Goal: Task Accomplishment & Management: Use online tool/utility

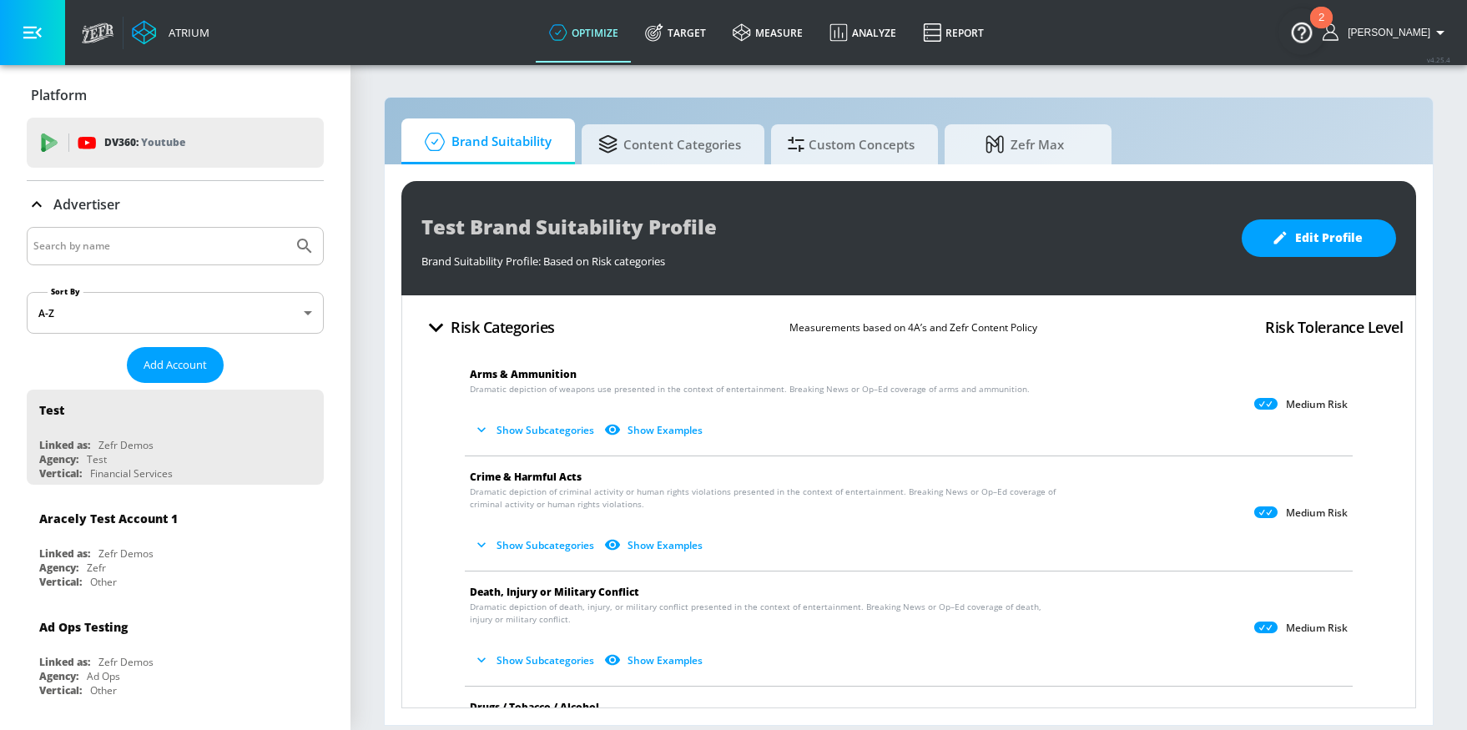
click at [125, 239] on input "Search by name" at bounding box center [159, 246] width 253 height 22
type input "paramount [GEOGRAPHIC_DATA]"
click at [286, 228] on button "Submit Search" at bounding box center [304, 246] width 37 height 37
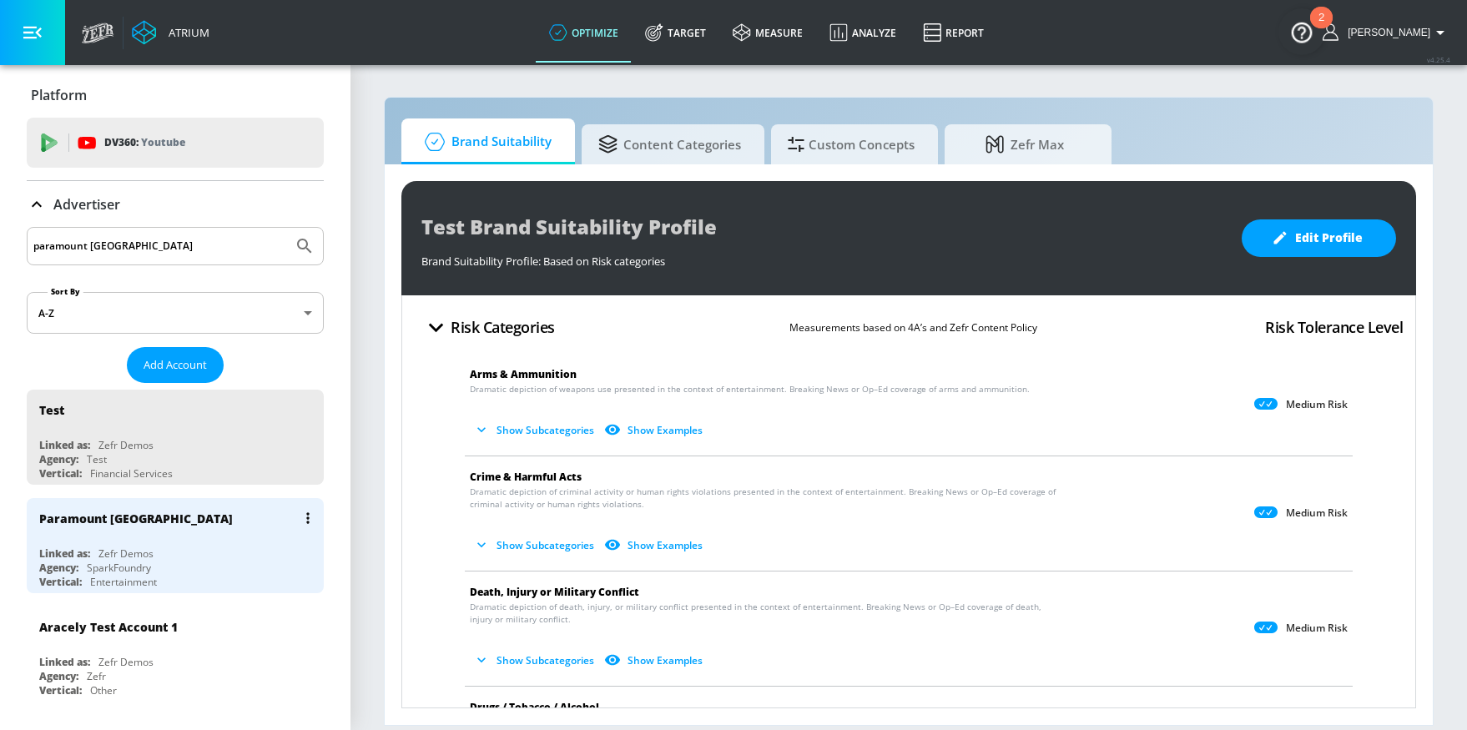
click at [191, 572] on div "Paramount Canada Linked as: Zefr Demos Agency: SparkFoundry Vertical: Entertain…" at bounding box center [175, 545] width 297 height 95
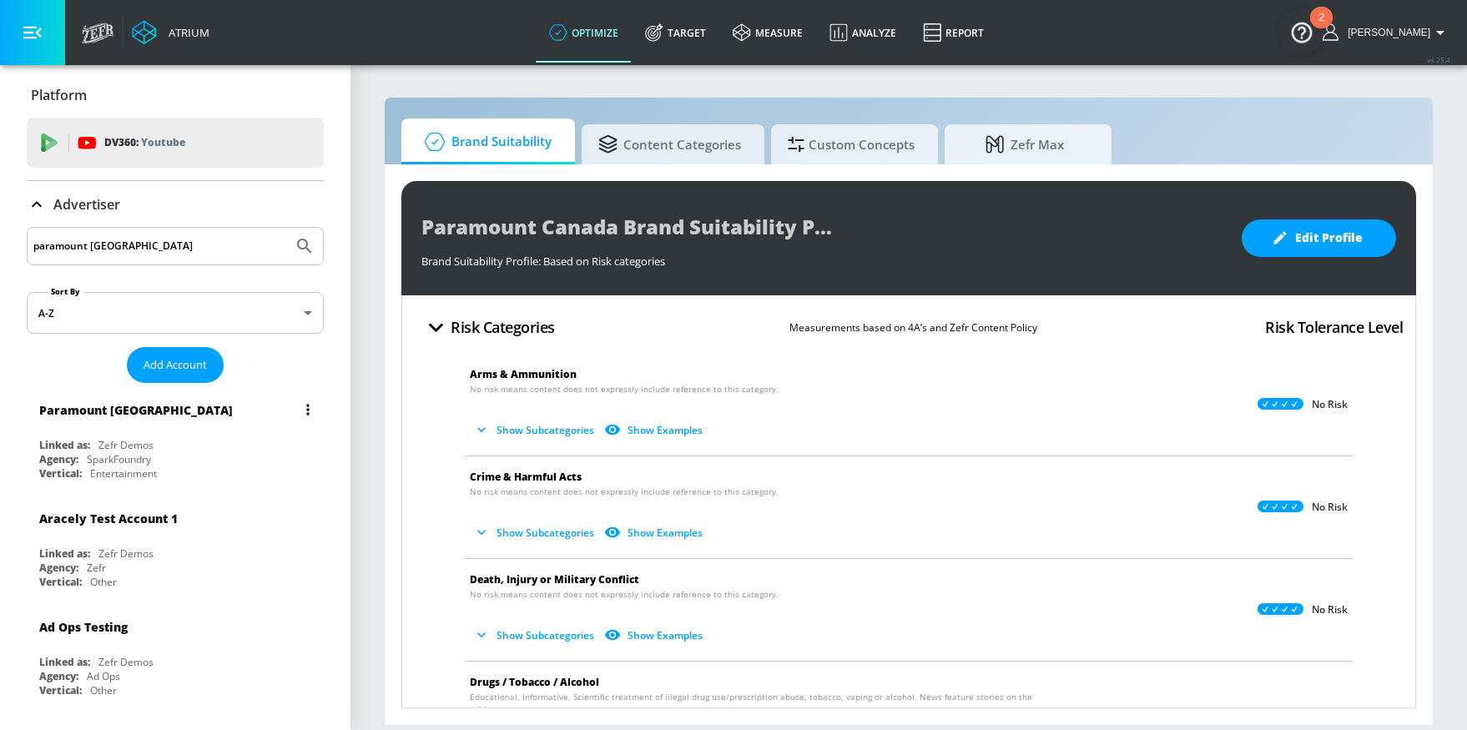
click at [182, 456] on div "Agency: SparkFoundry" at bounding box center [179, 459] width 280 height 14
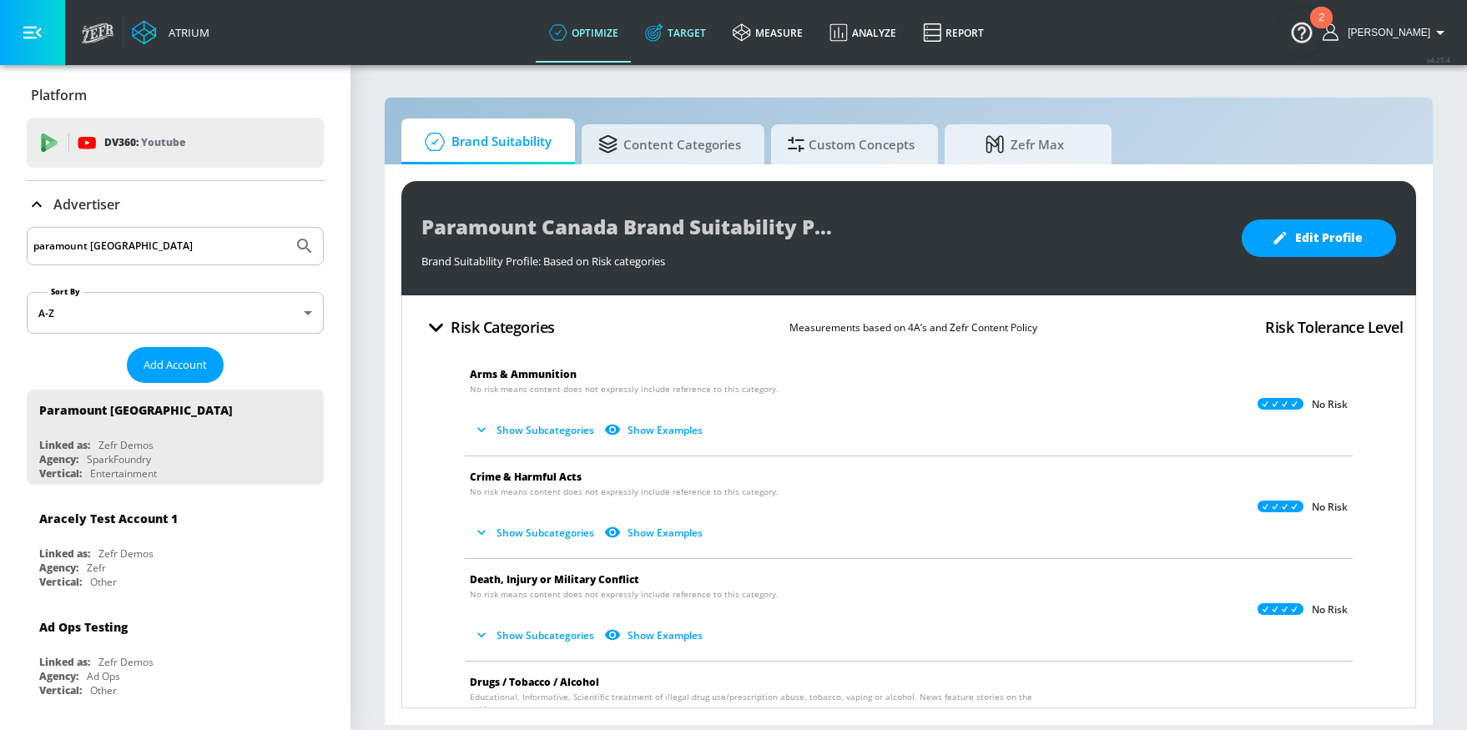
click at [689, 39] on link "Target" at bounding box center [676, 33] width 88 height 60
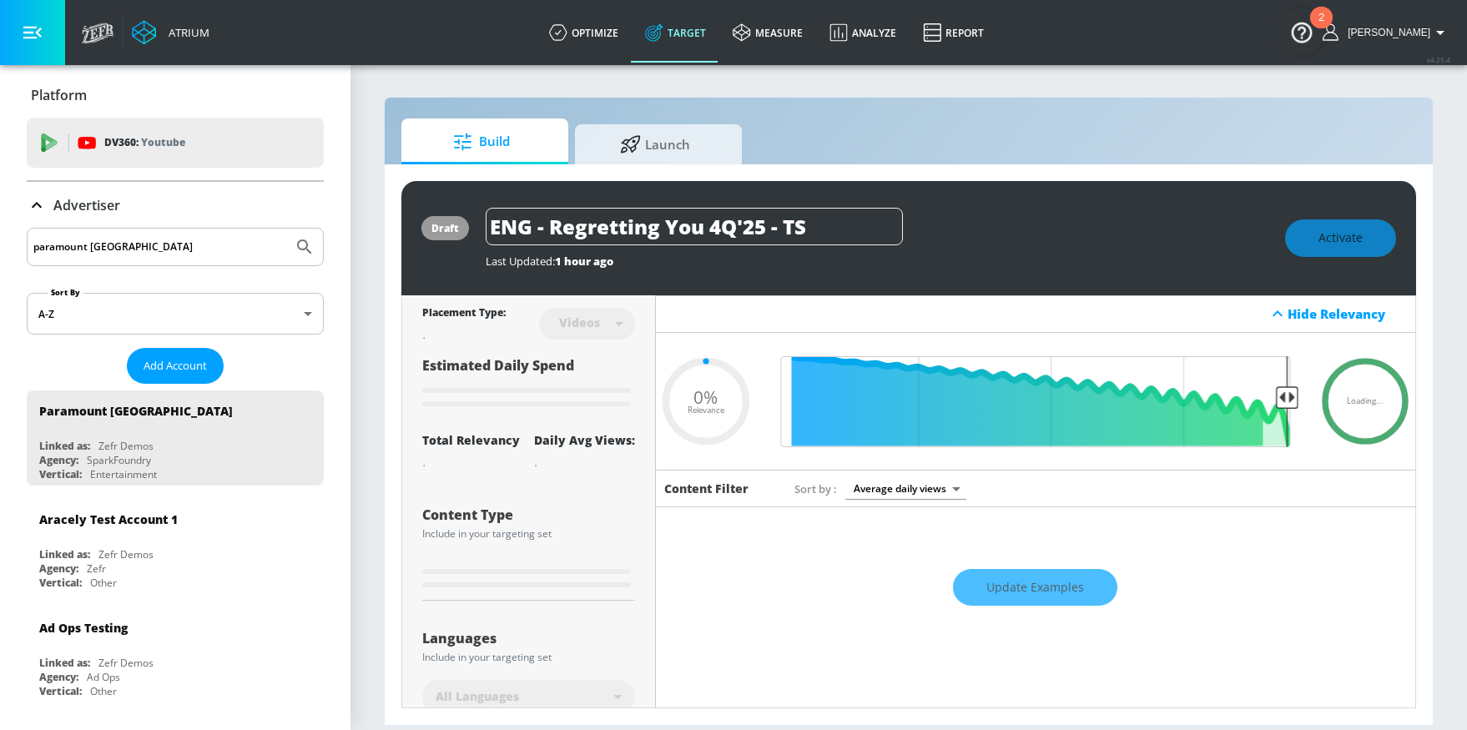
type input "0.6"
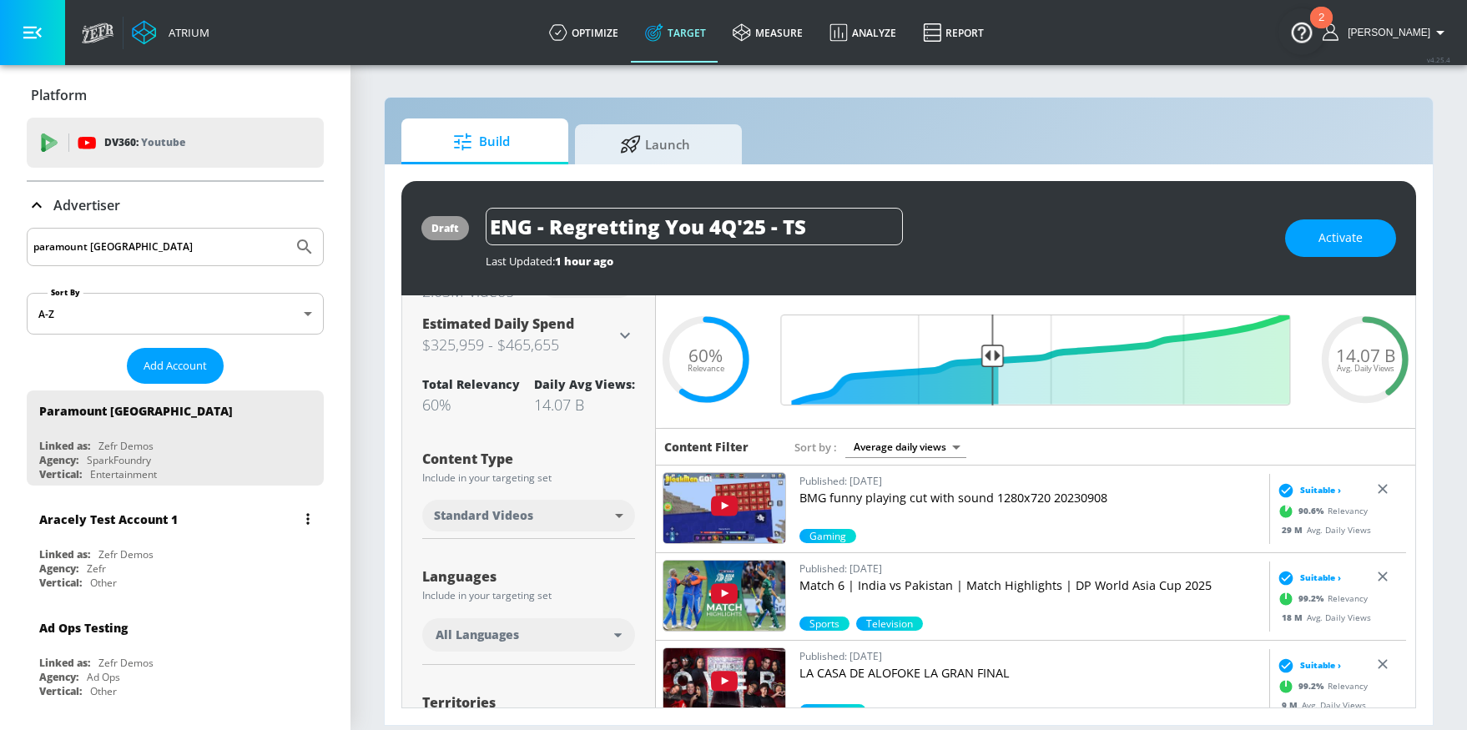
scroll to position [154, 0]
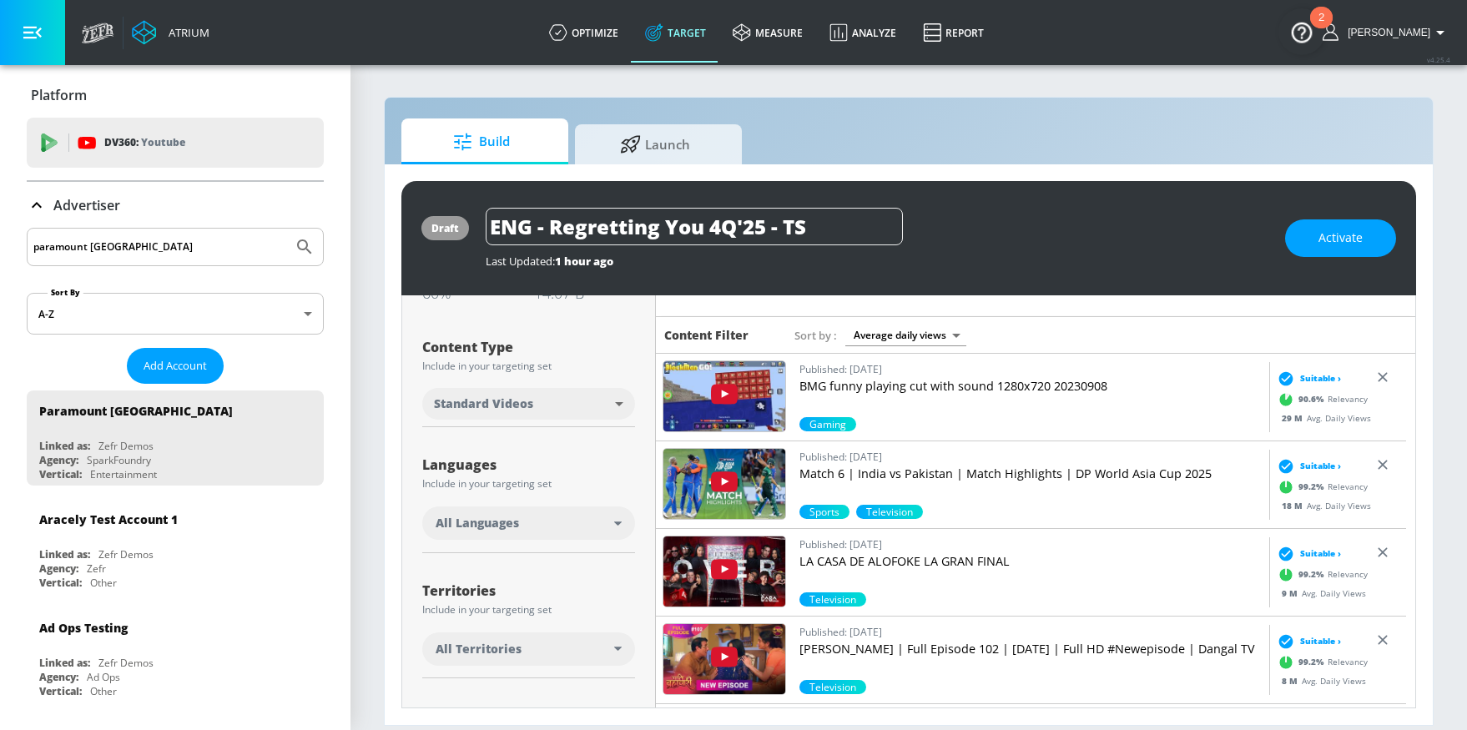
click at [1088, 257] on div "Last Updated: 1 hour ago" at bounding box center [877, 261] width 783 height 15
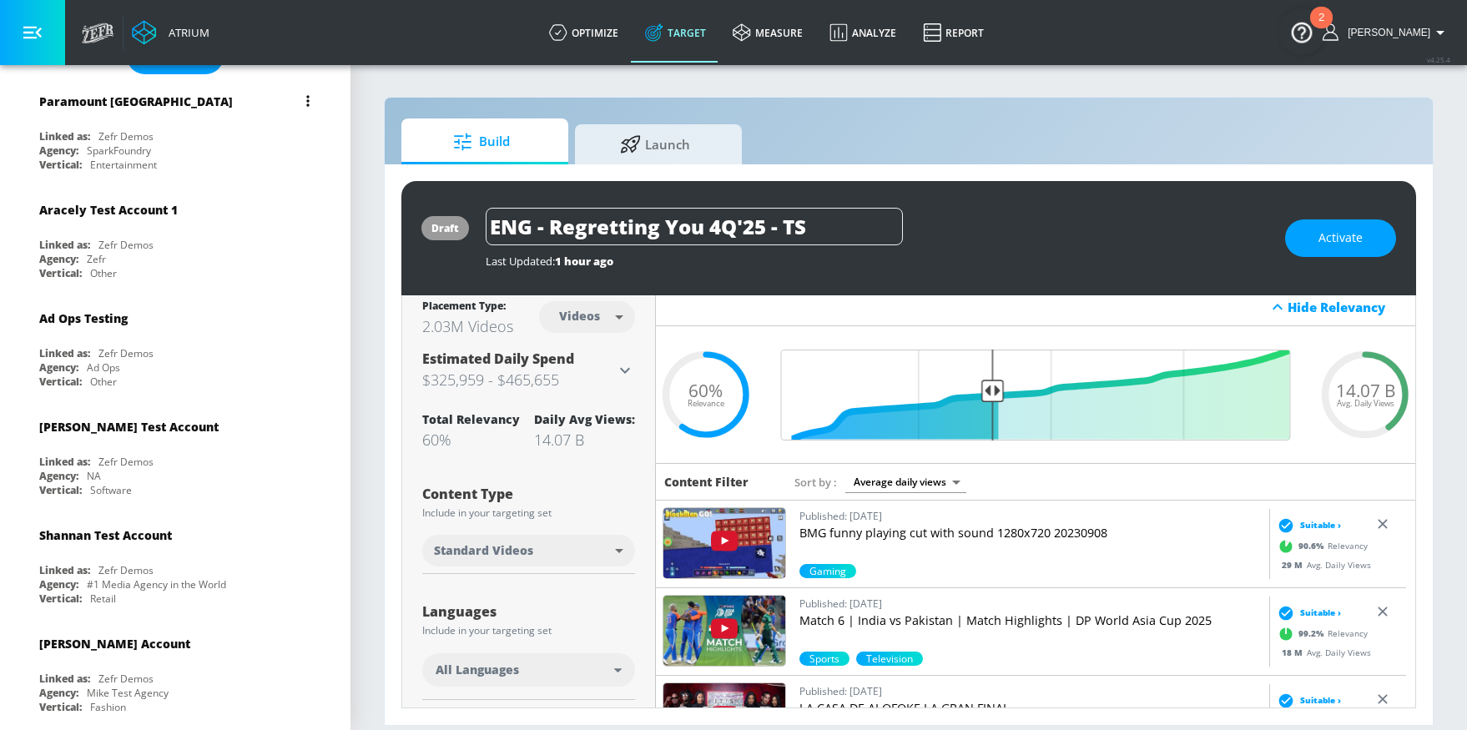
scroll to position [0, 0]
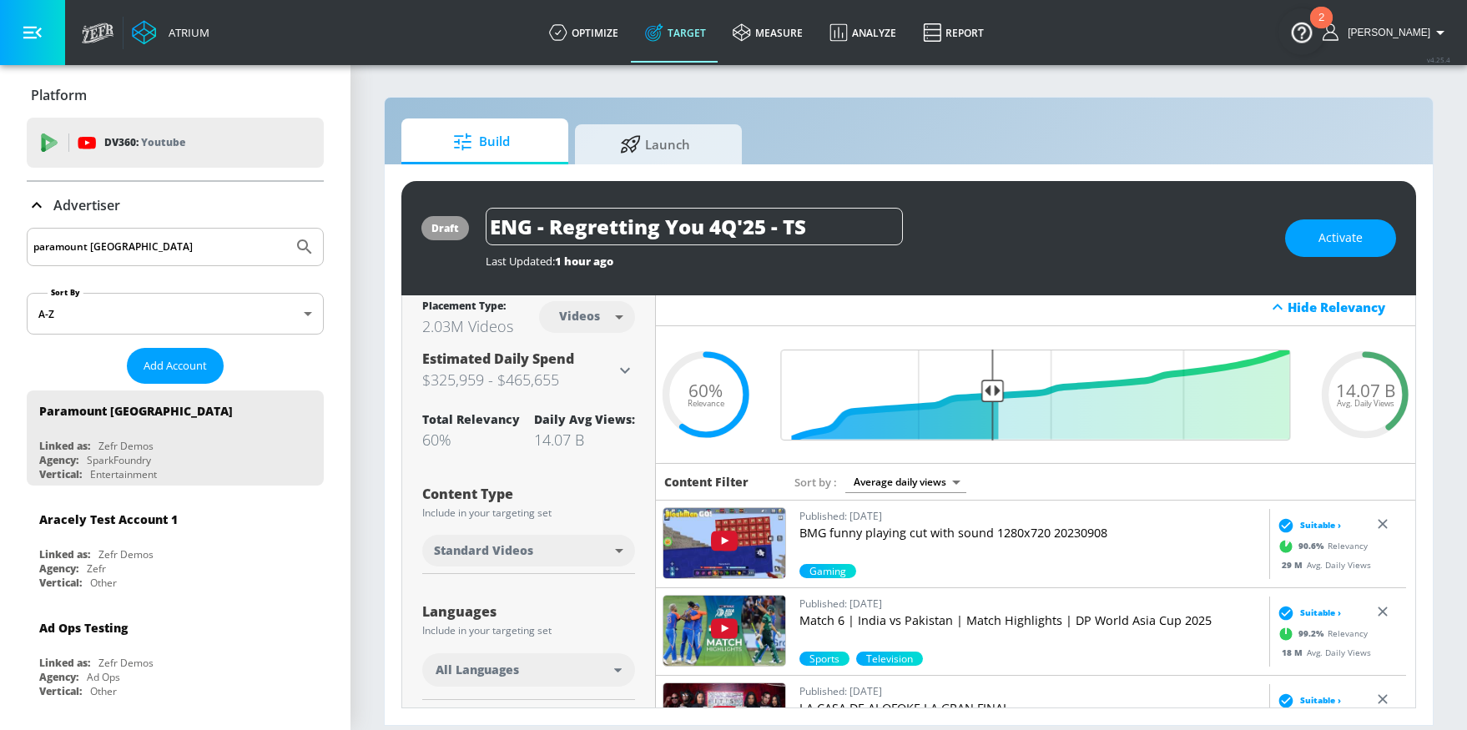
click at [38, 197] on icon at bounding box center [37, 205] width 20 height 20
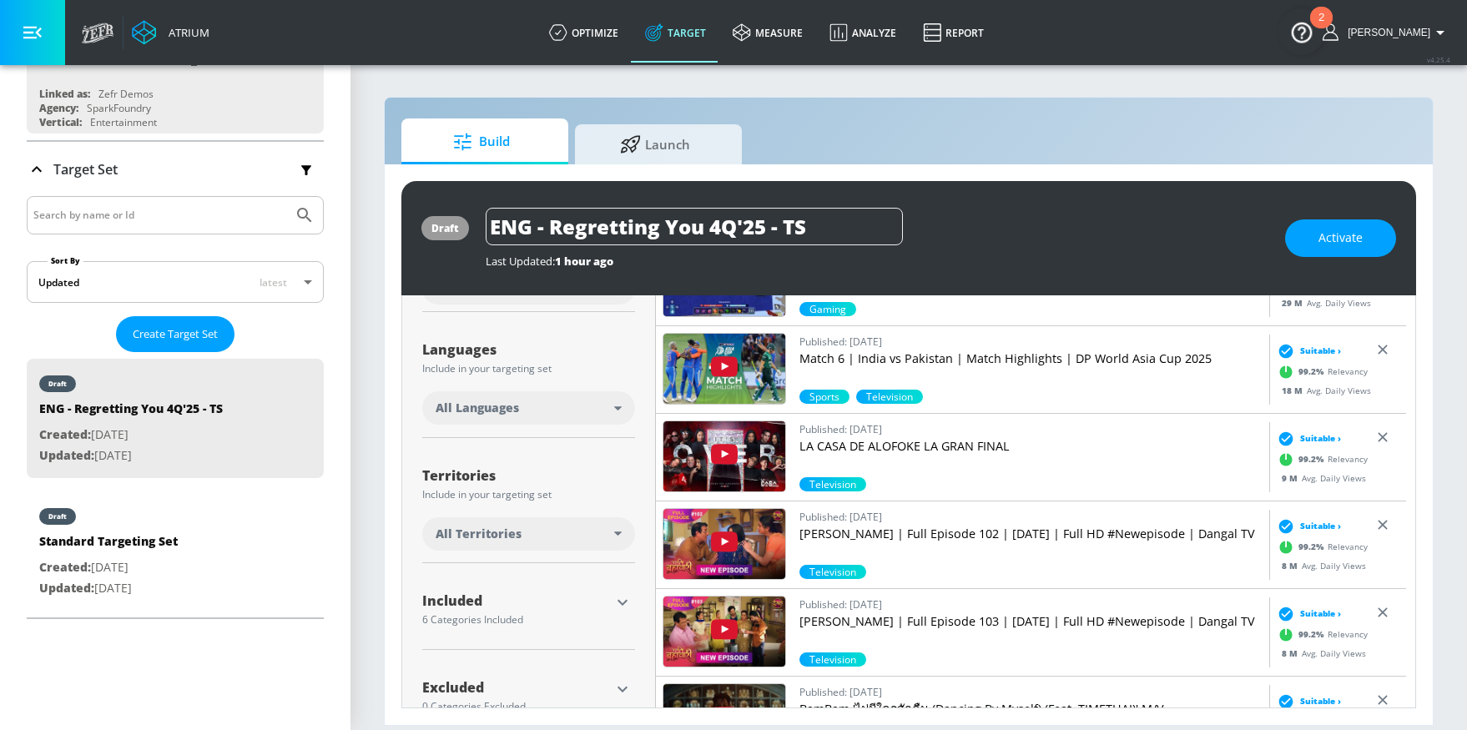
scroll to position [311, 0]
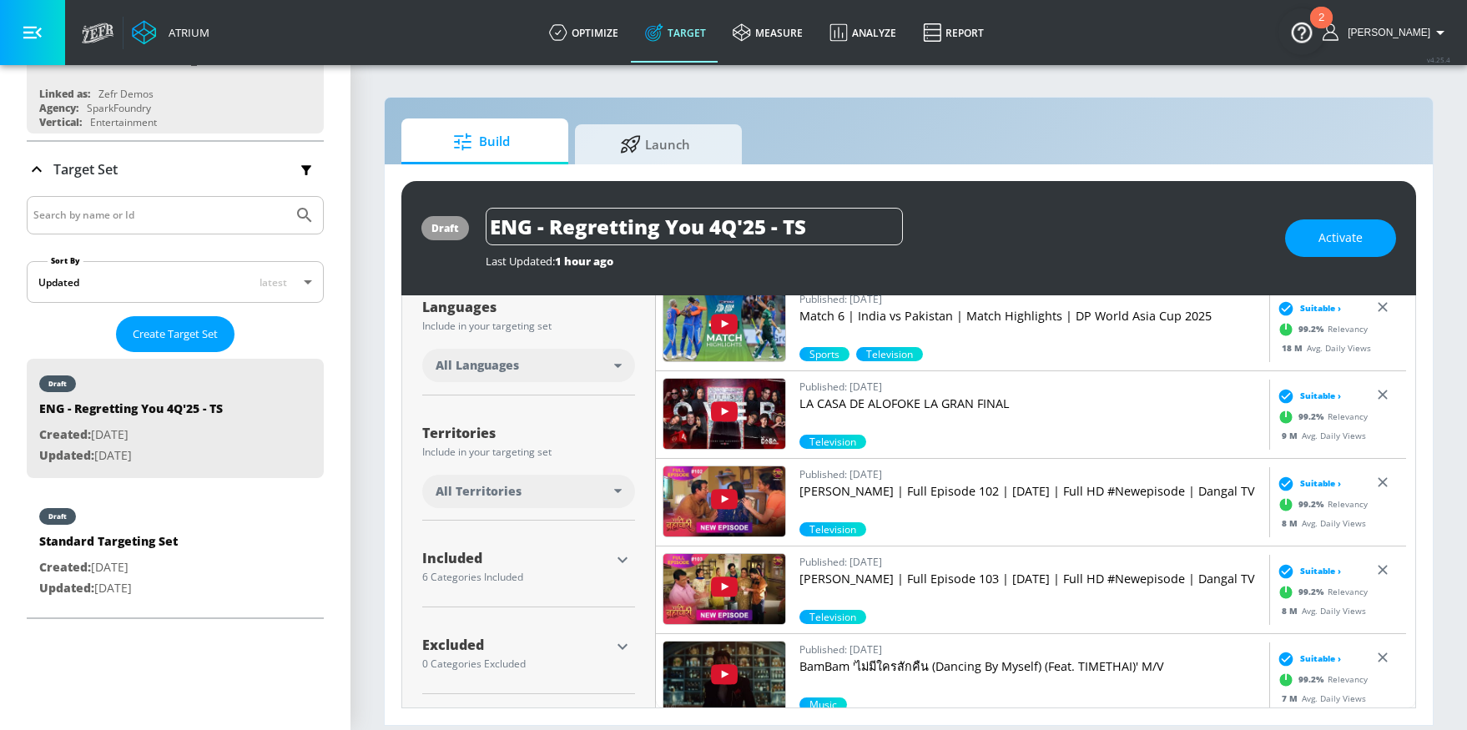
click at [519, 374] on div "All Languages" at bounding box center [528, 365] width 213 height 33
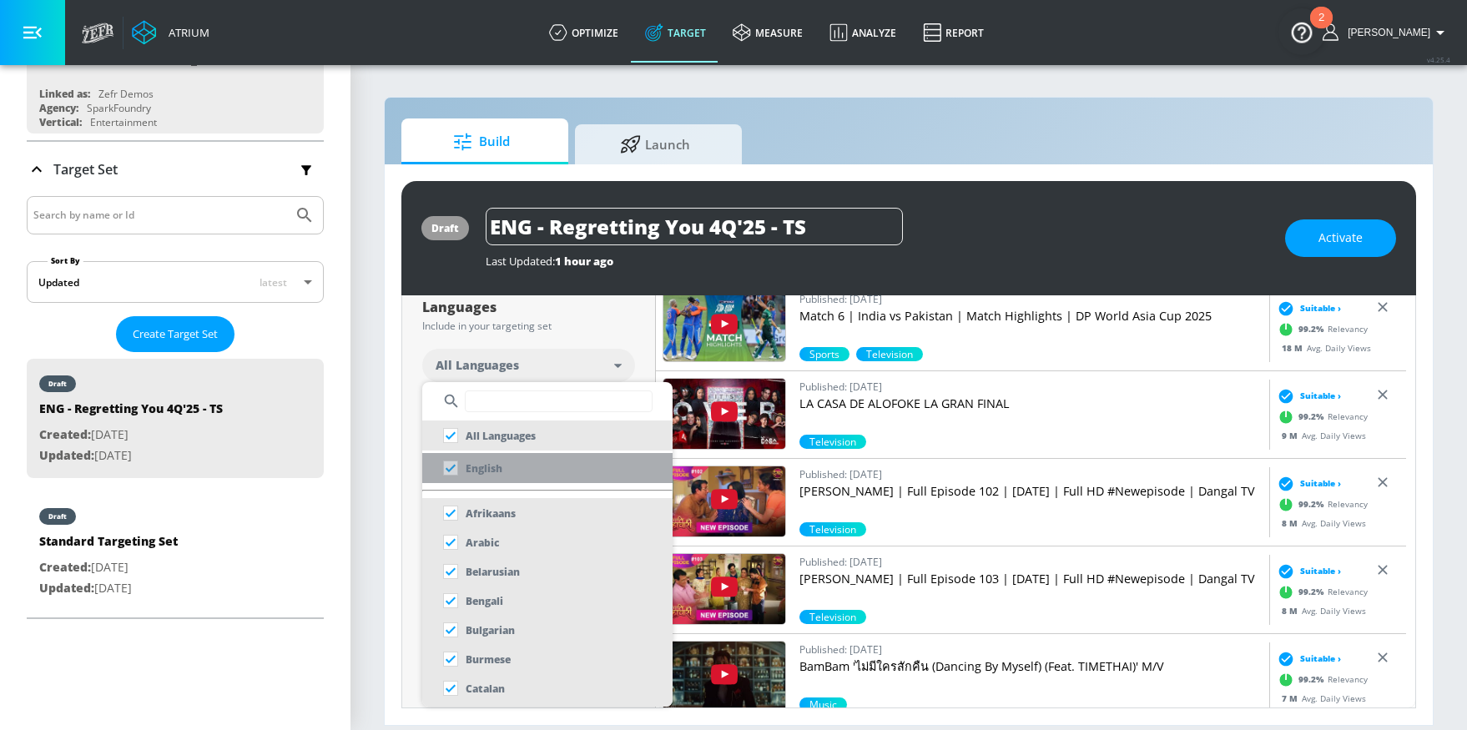
click at [518, 478] on li "English" at bounding box center [547, 468] width 250 height 30
checkbox input "false"
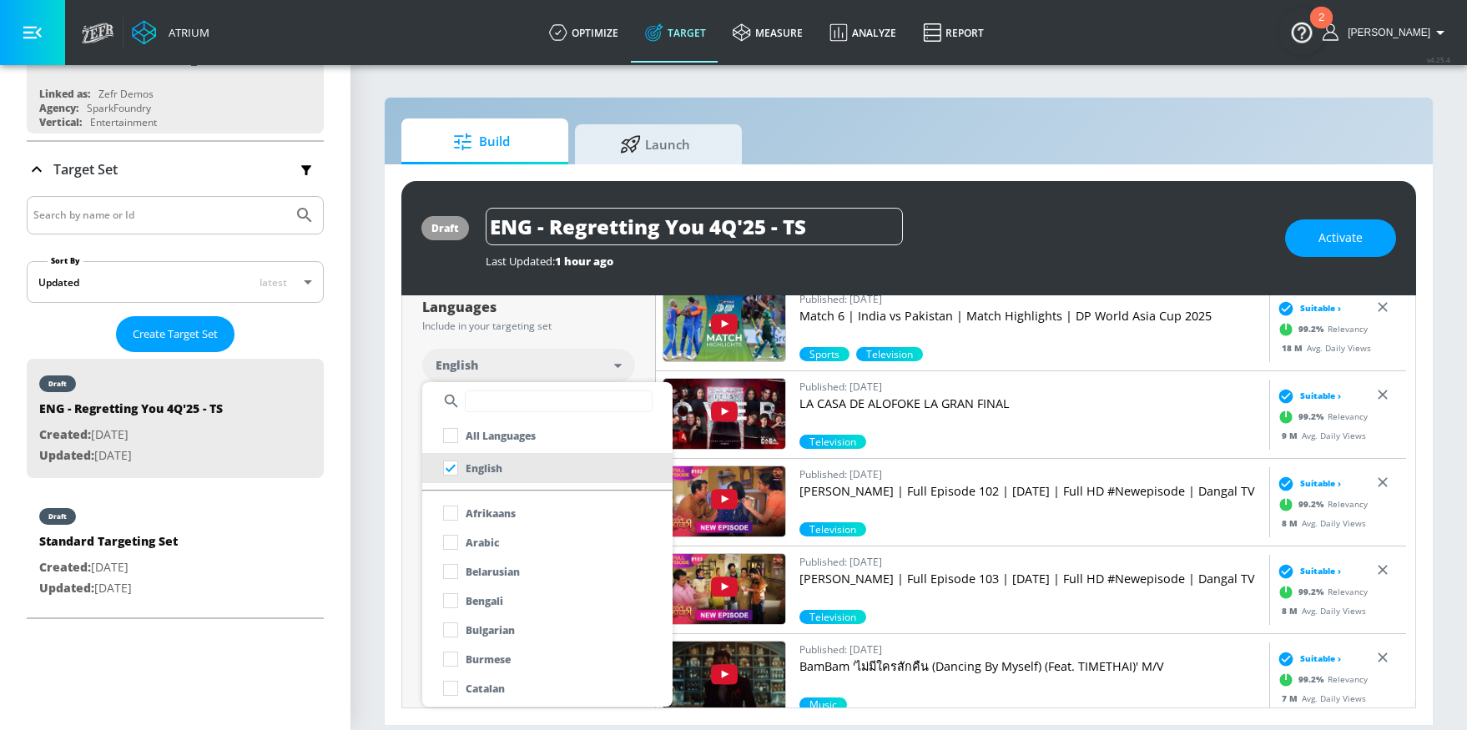
click at [379, 477] on div at bounding box center [733, 365] width 1467 height 730
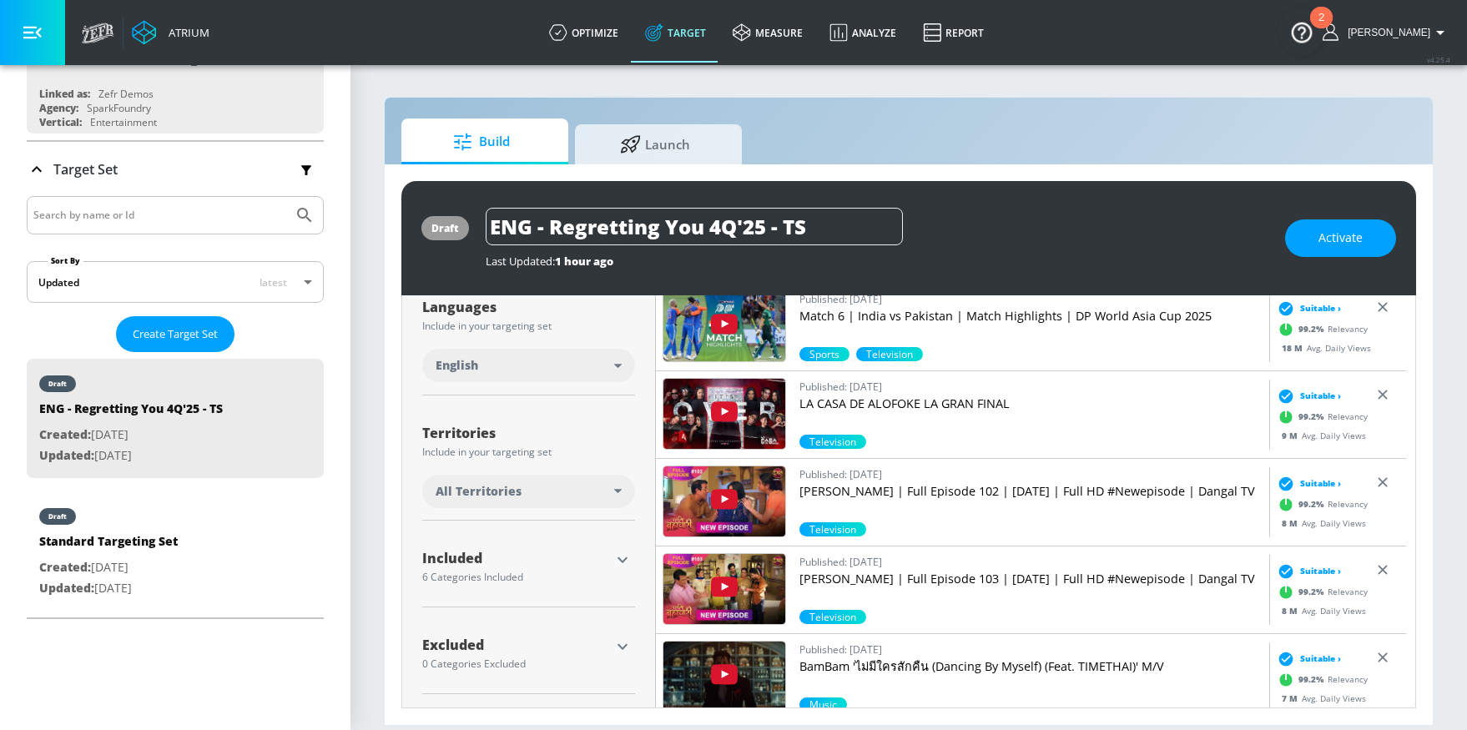
scroll to position [325, 0]
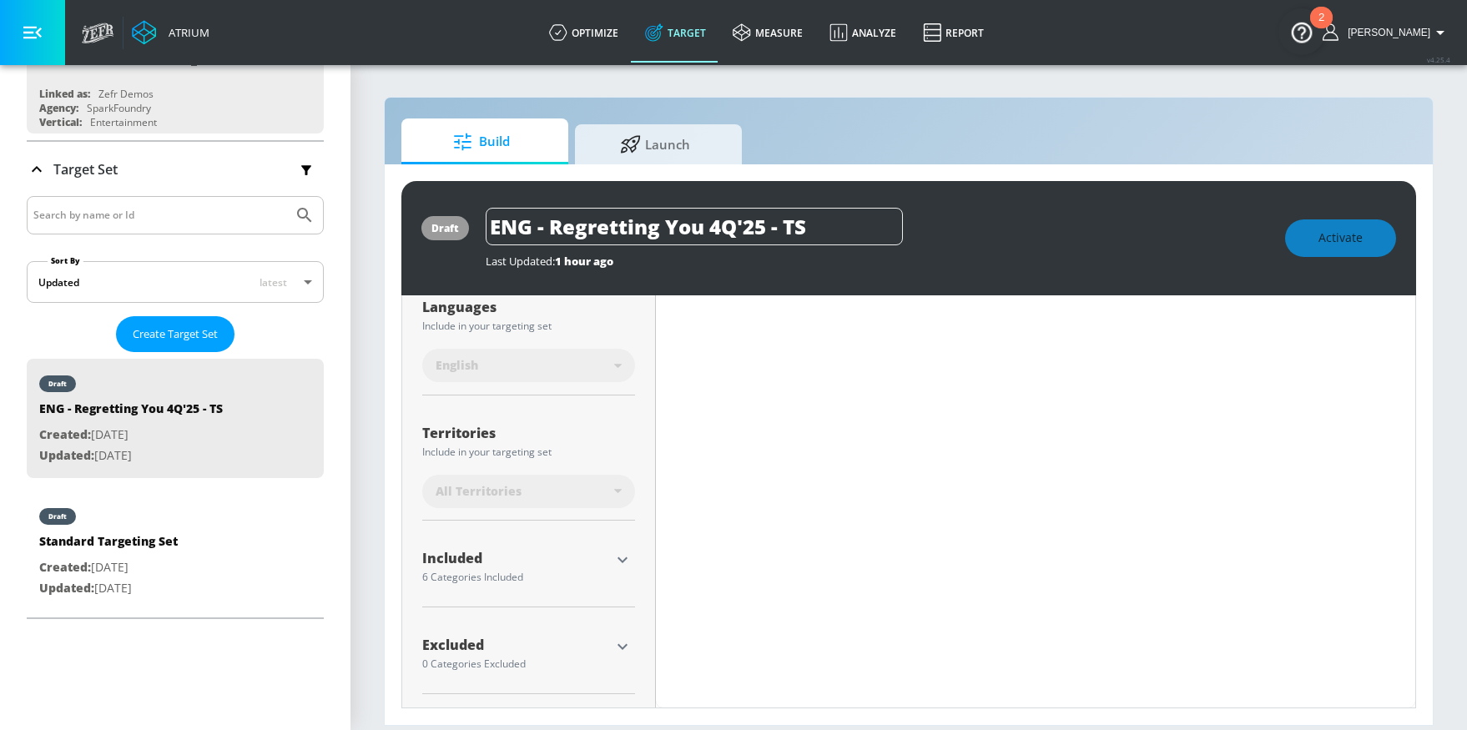
click at [625, 568] on icon "button" at bounding box center [622, 560] width 20 height 20
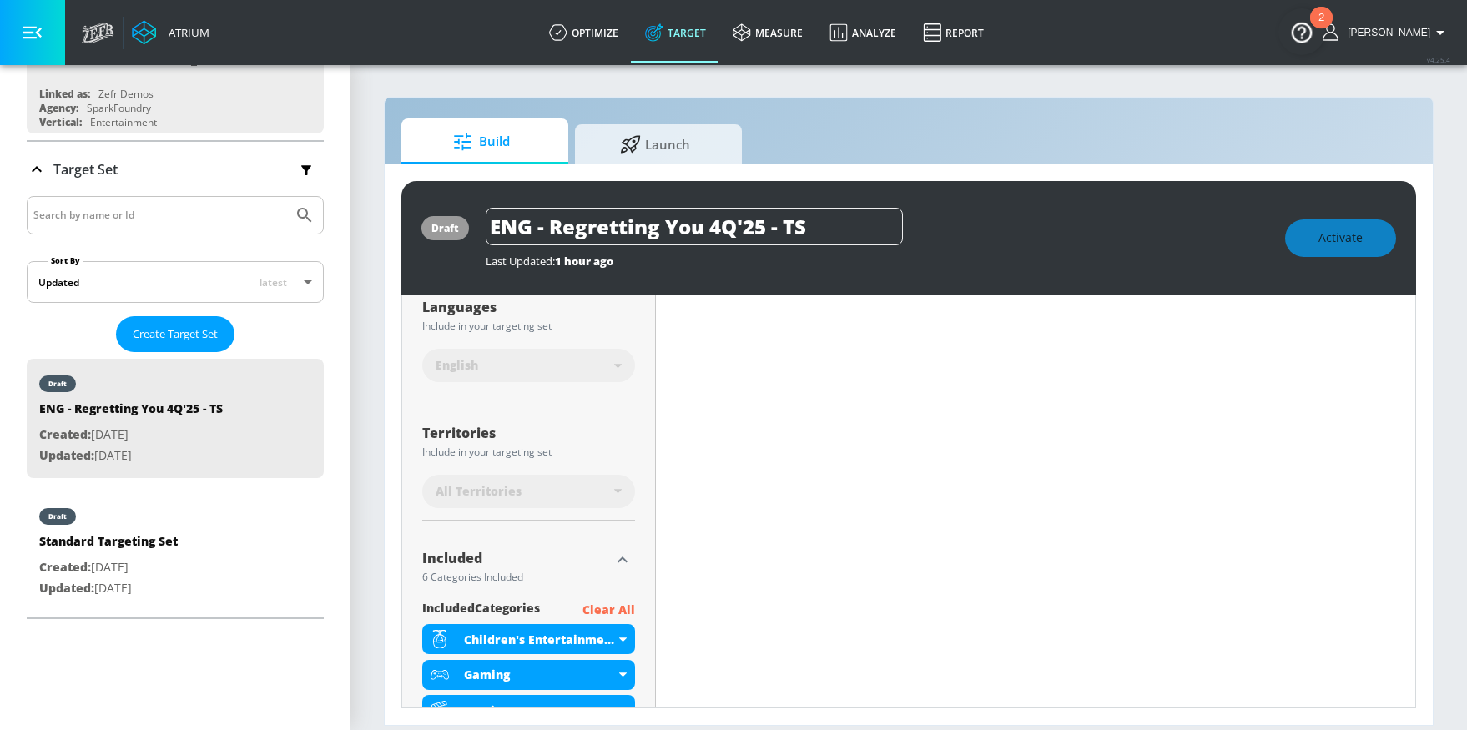
click at [625, 607] on p "Clear All" at bounding box center [608, 610] width 53 height 21
click at [599, 609] on p "Clear All" at bounding box center [608, 610] width 53 height 21
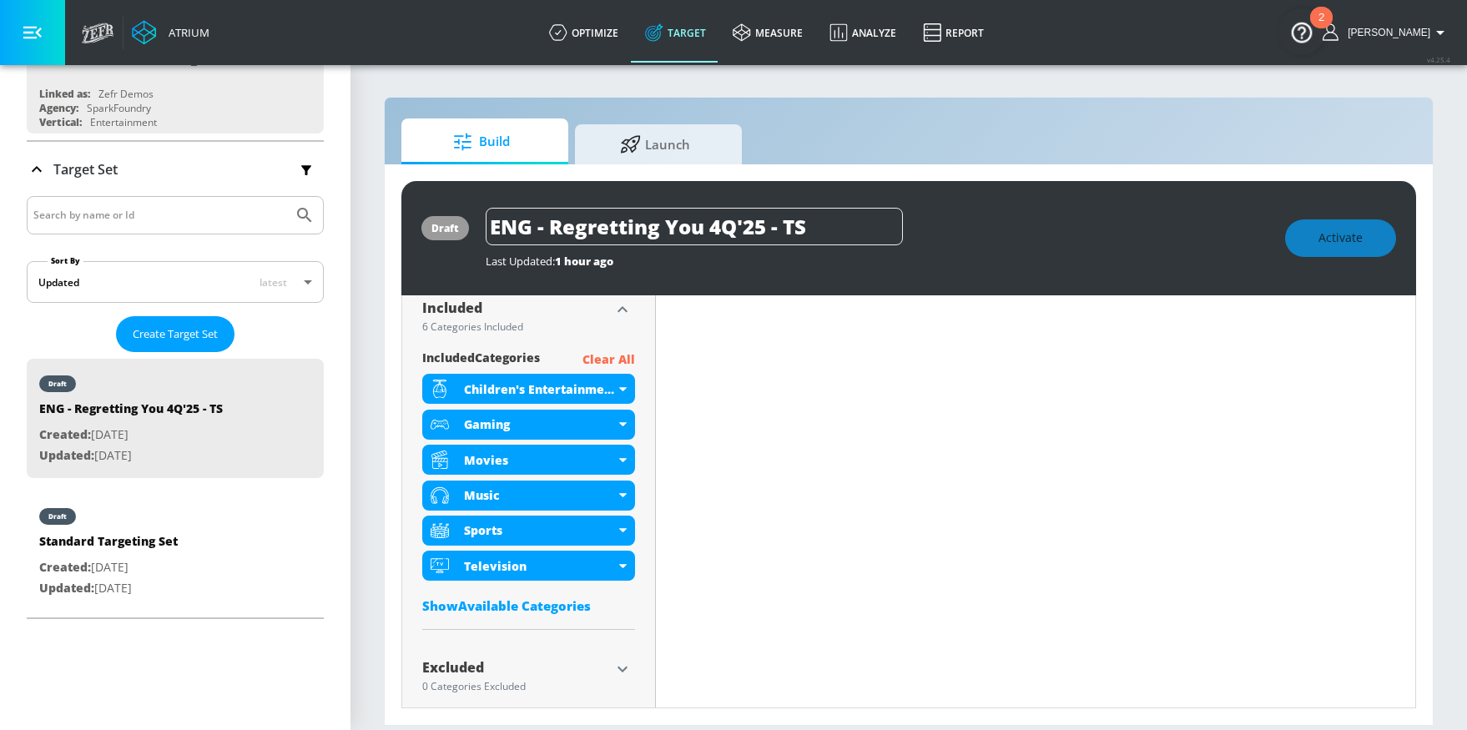
scroll to position [575, 0]
click at [612, 353] on p "Clear All" at bounding box center [608, 360] width 53 height 21
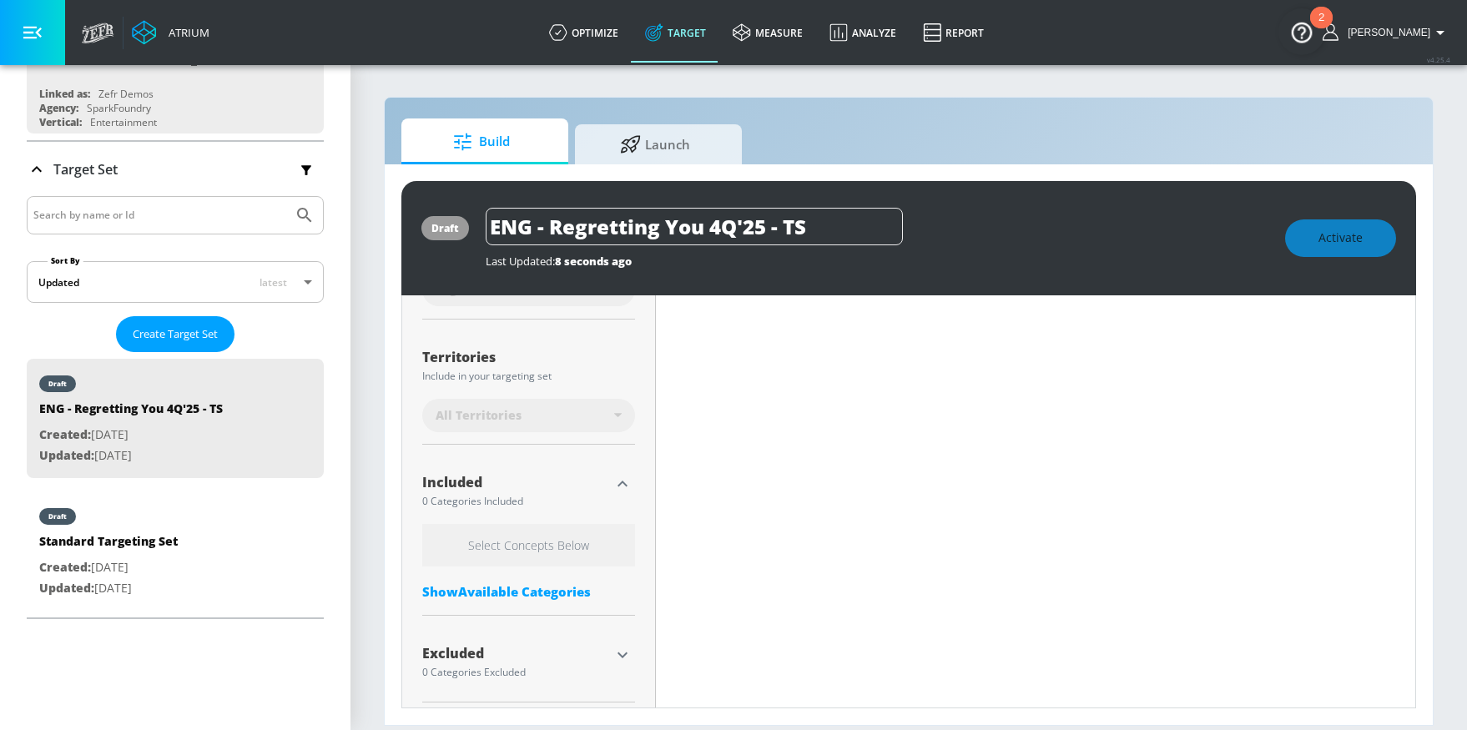
scroll to position [410, 0]
click at [619, 647] on icon "button" at bounding box center [622, 647] width 20 height 20
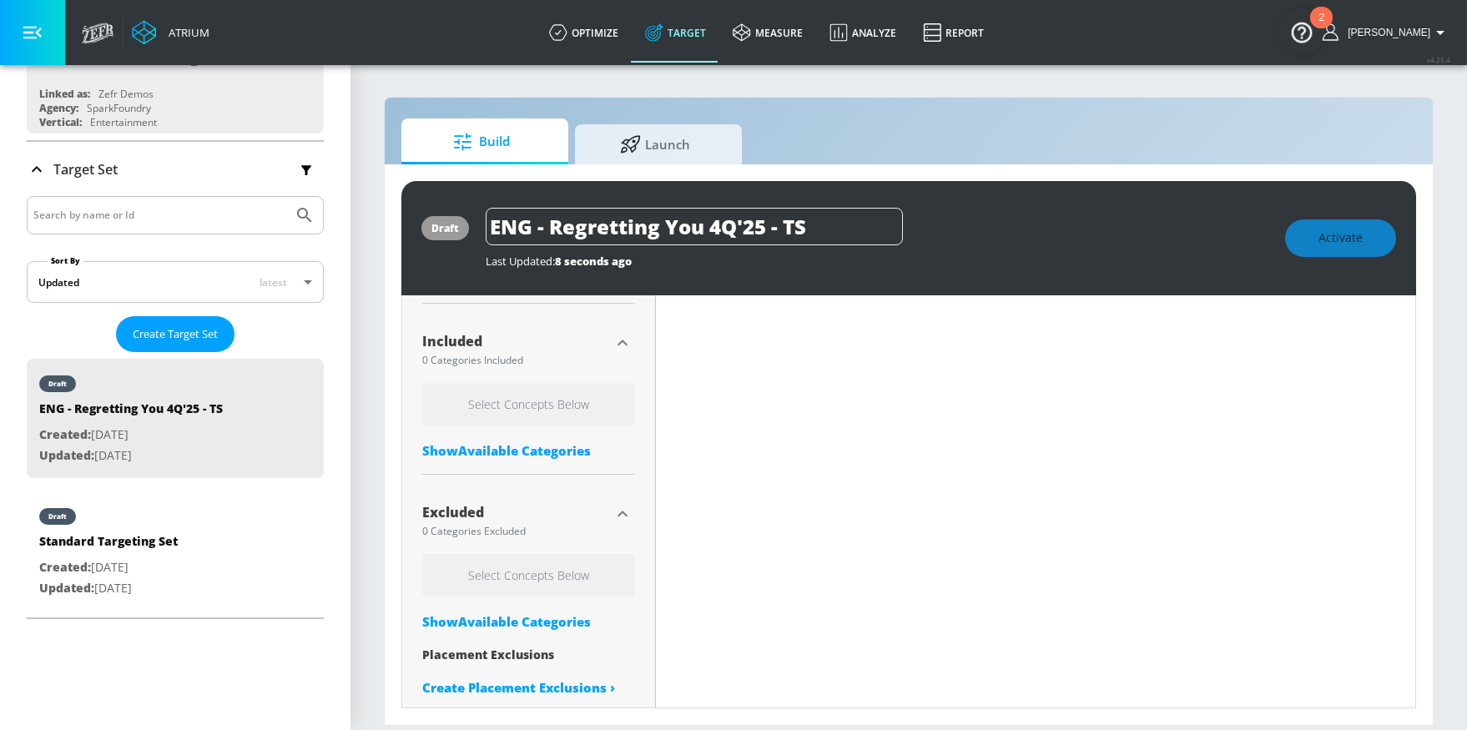
scroll to position [560, 0]
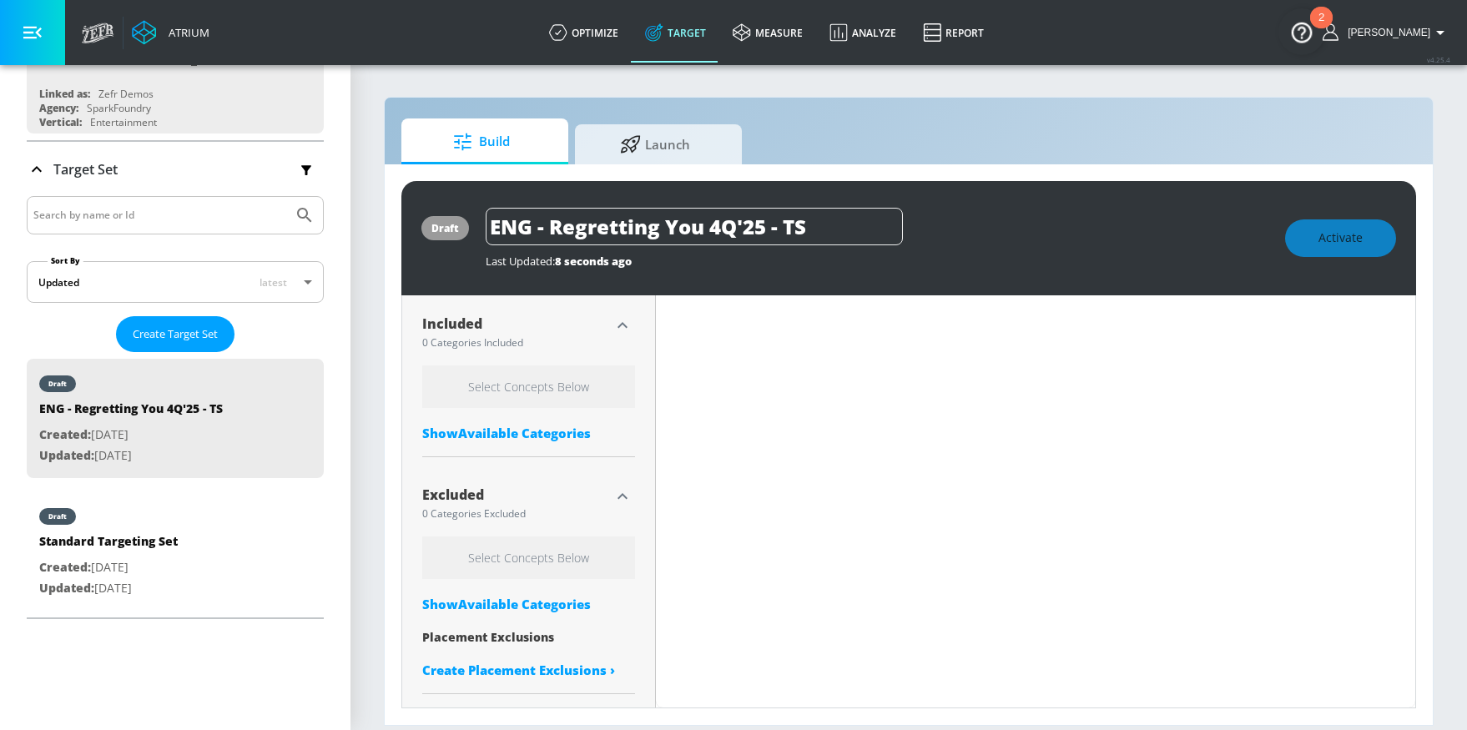
click at [541, 602] on div "Show Available Categories" at bounding box center [528, 604] width 213 height 17
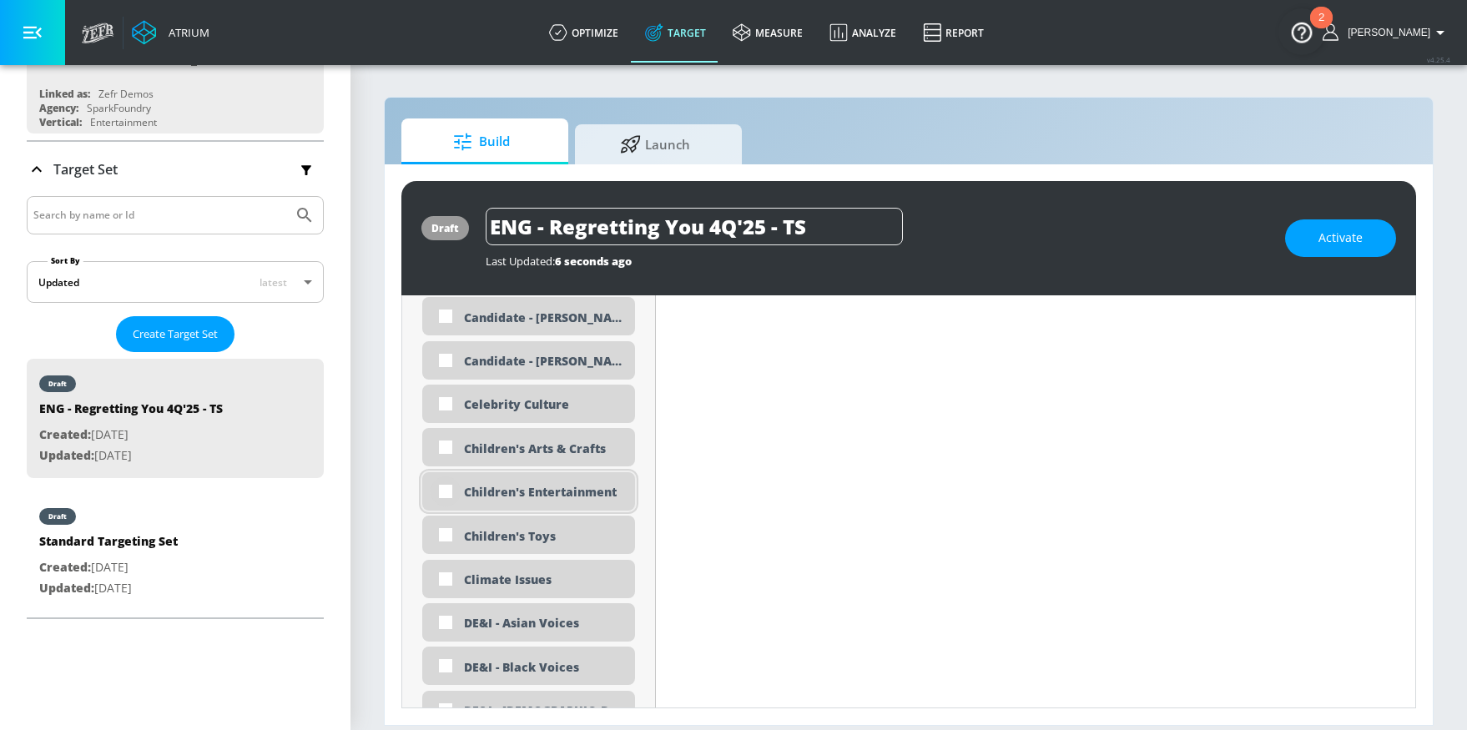
scroll to position [1430, 0]
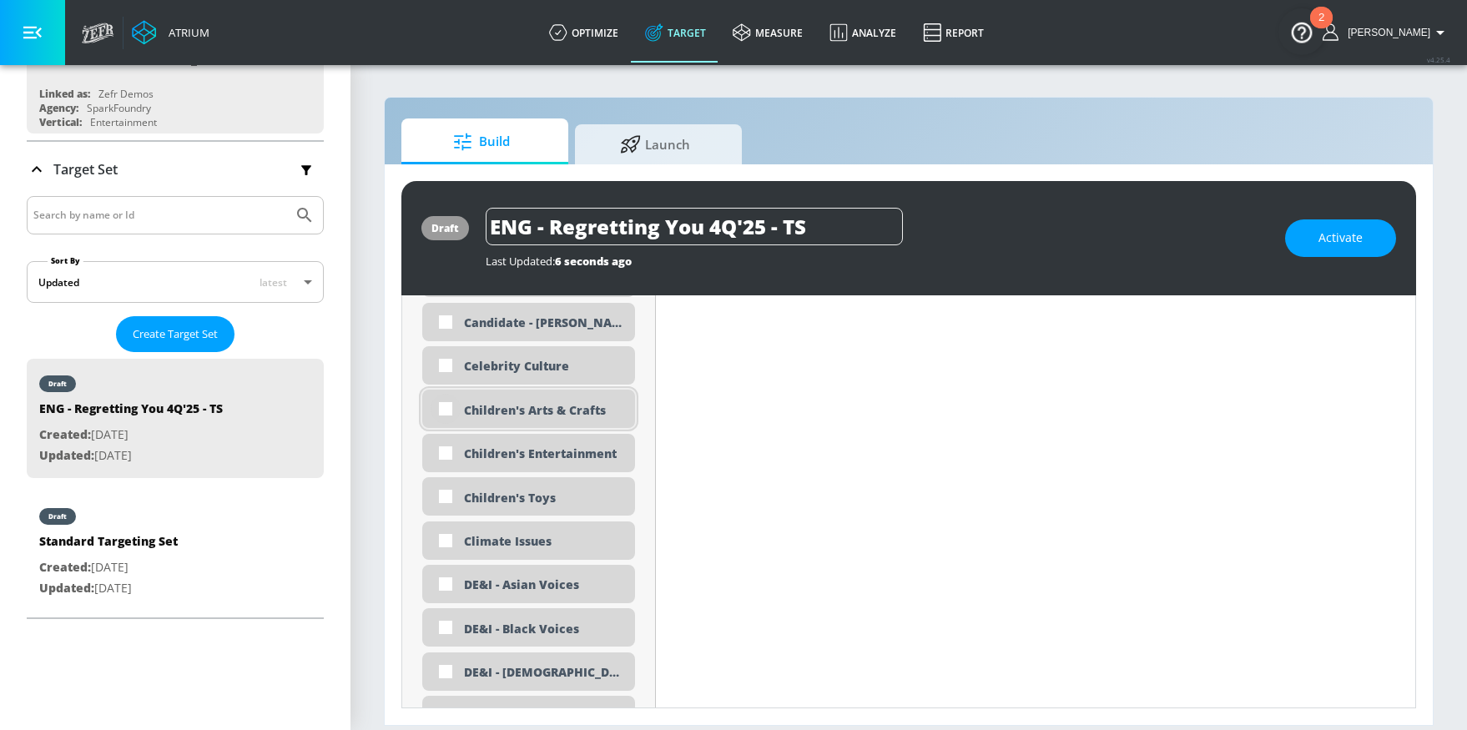
click at [441, 410] on input "checkbox" at bounding box center [445, 409] width 30 height 30
checkbox input "true"
click at [440, 452] on input "checkbox" at bounding box center [445, 453] width 30 height 30
checkbox input "true"
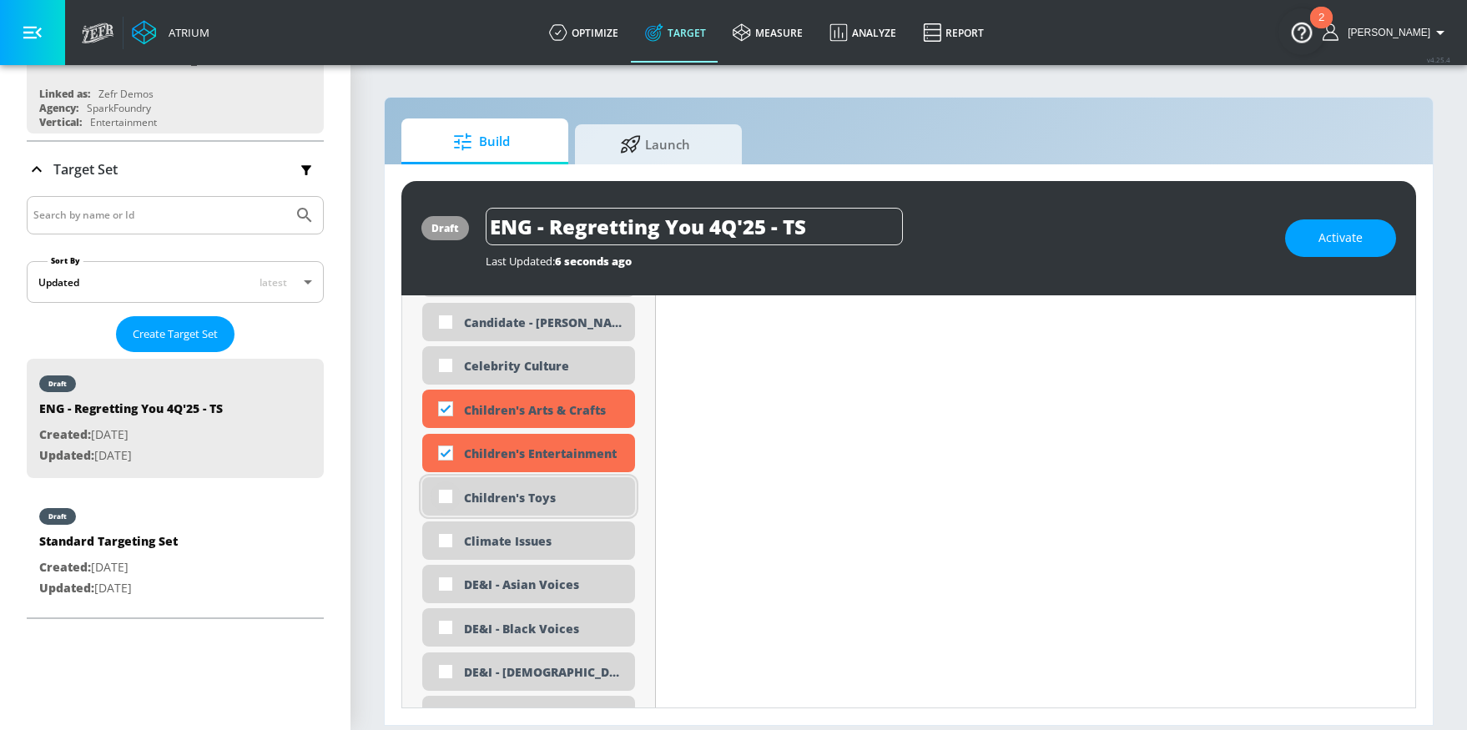
click at [440, 487] on input "checkbox" at bounding box center [445, 496] width 30 height 30
checkbox input "true"
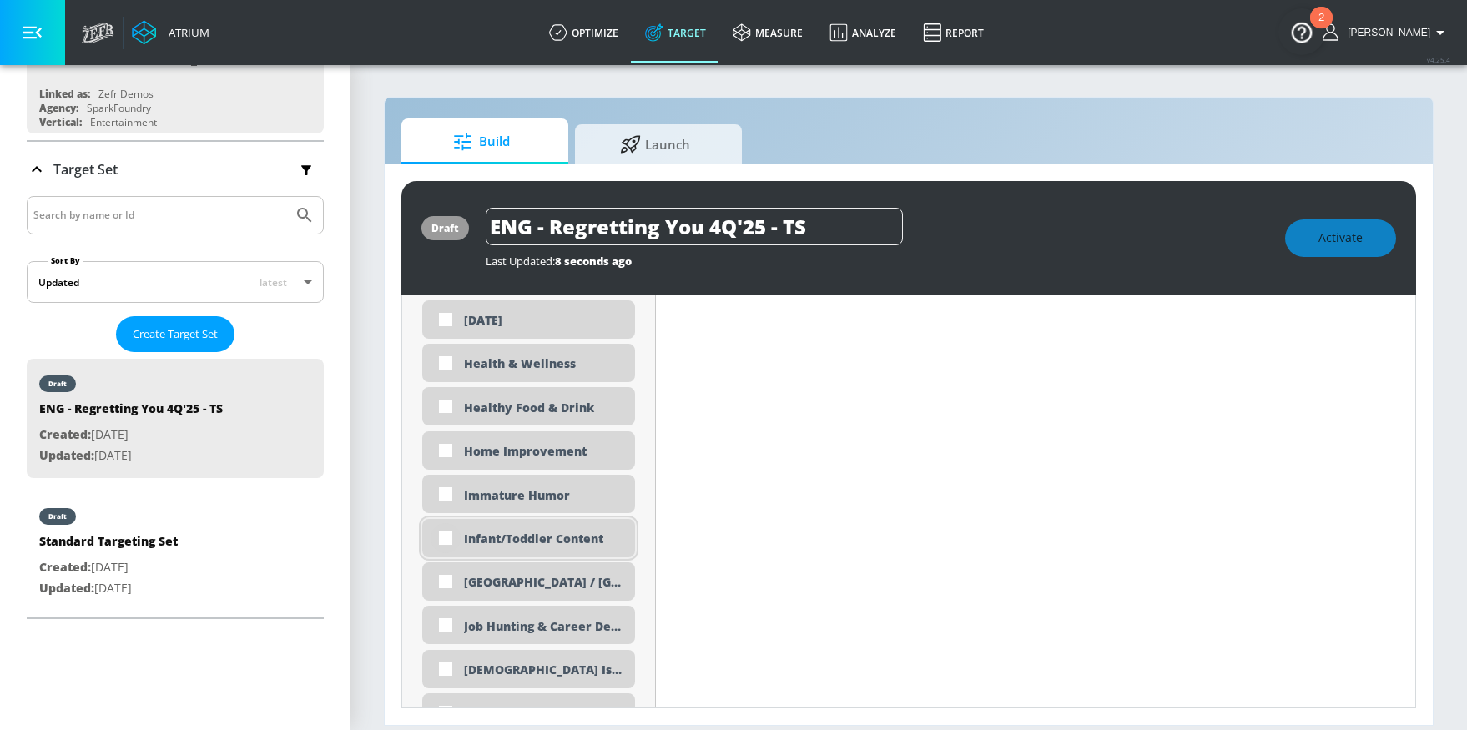
scroll to position [2812, 0]
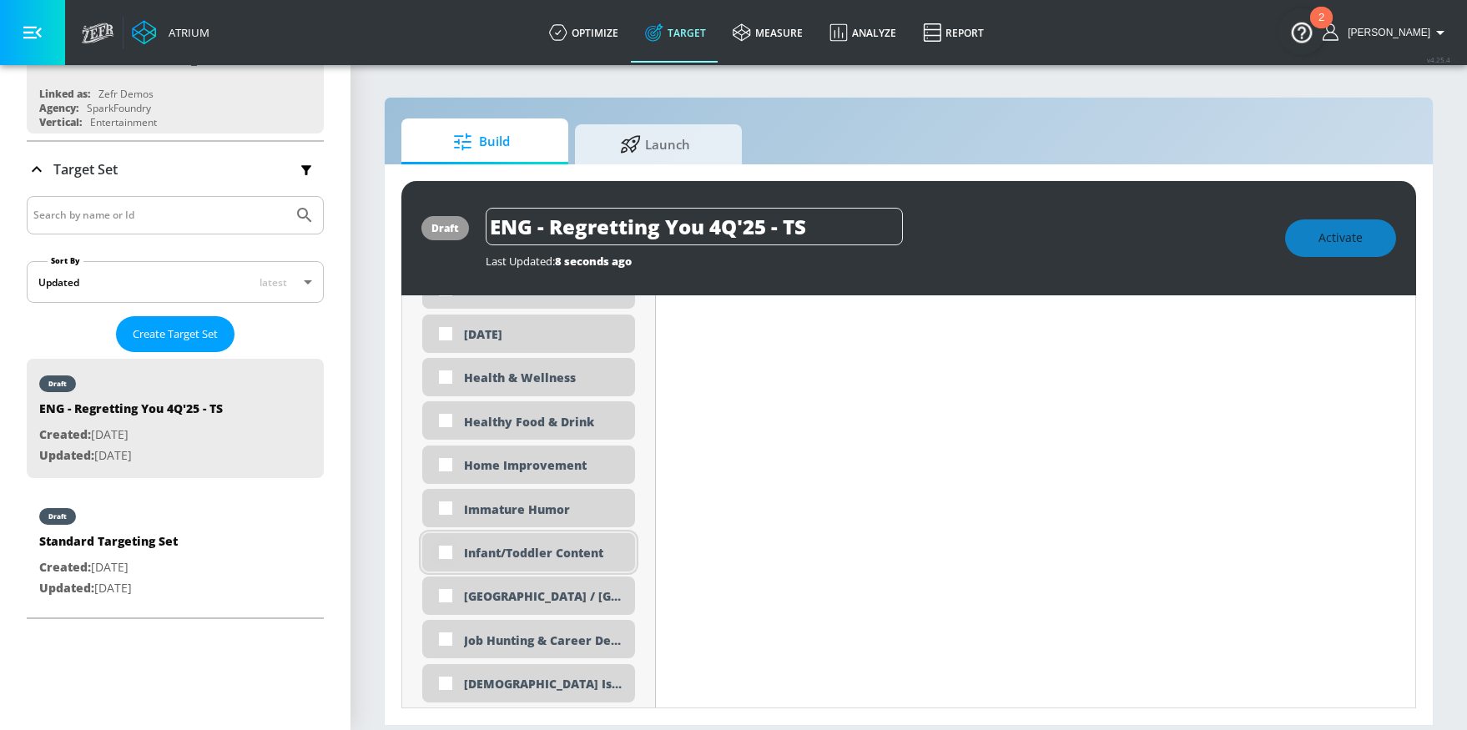
click at [445, 552] on input "checkbox" at bounding box center [445, 552] width 30 height 30
checkbox input "true"
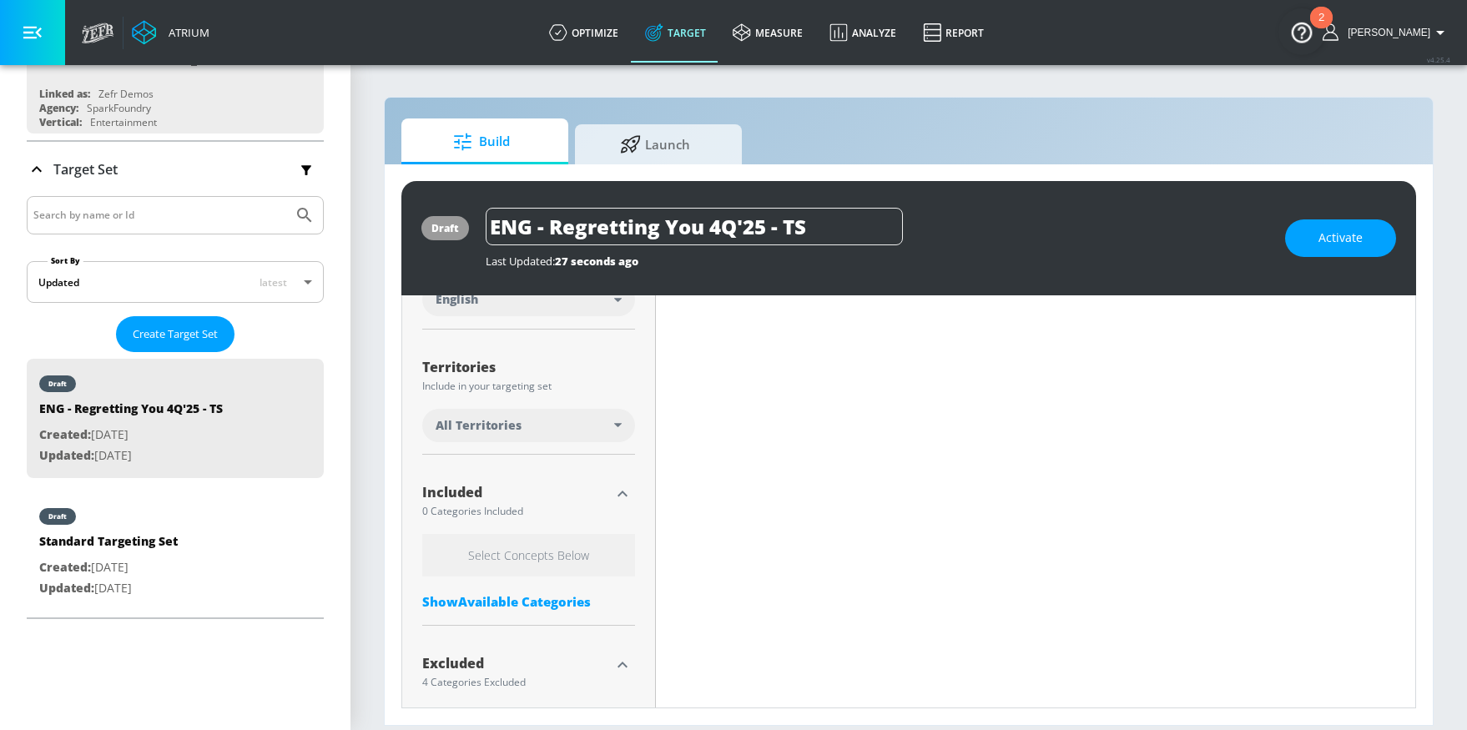
scroll to position [234, 0]
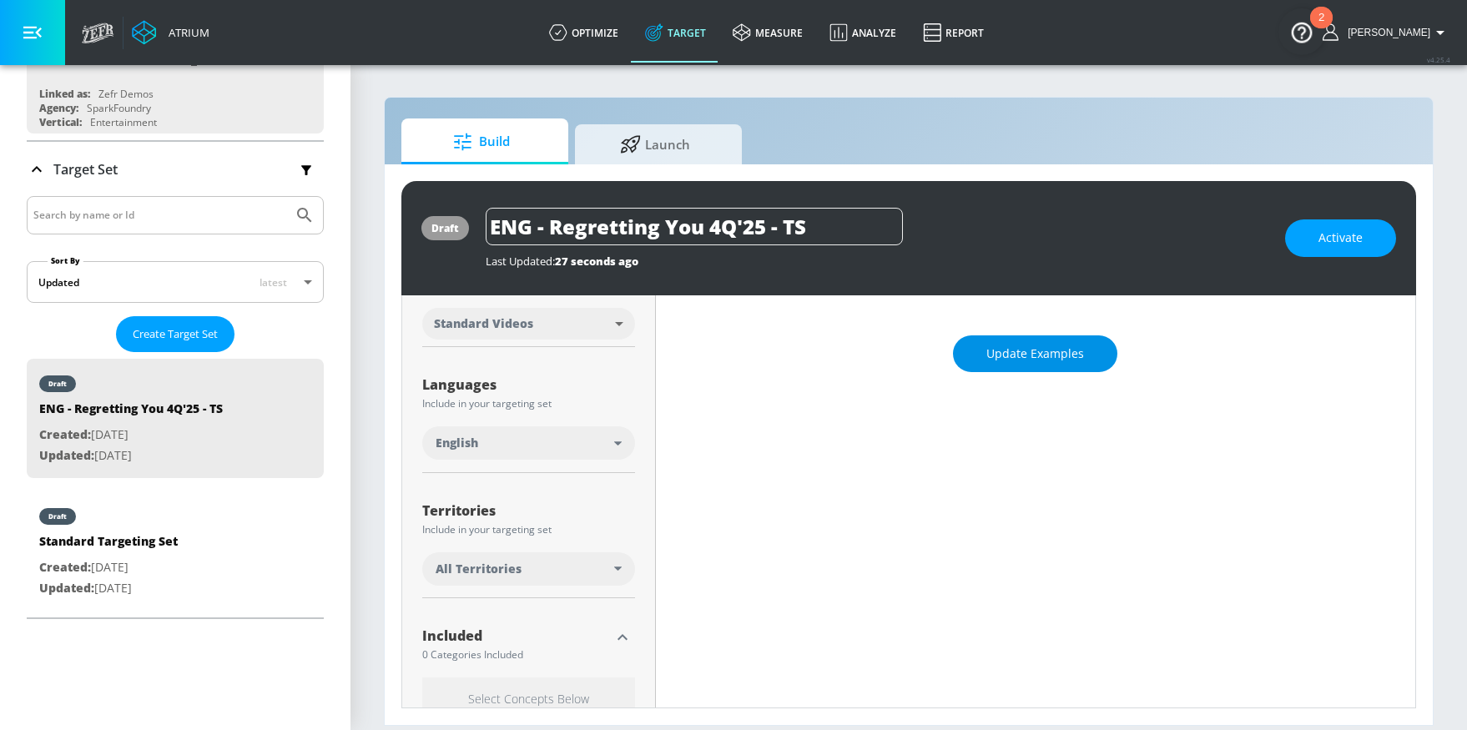
click at [976, 360] on button "Update Examples" at bounding box center [1035, 354] width 164 height 38
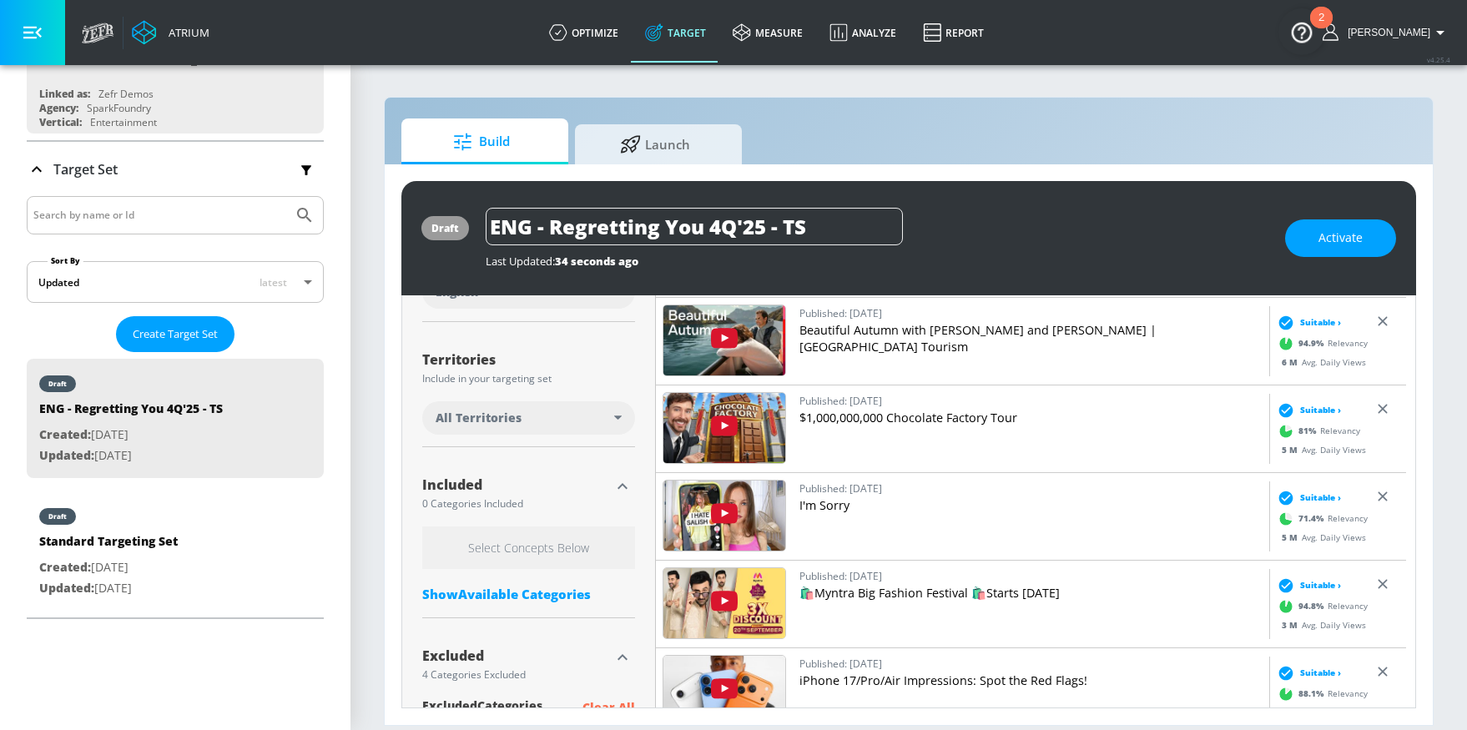
scroll to position [386, 0]
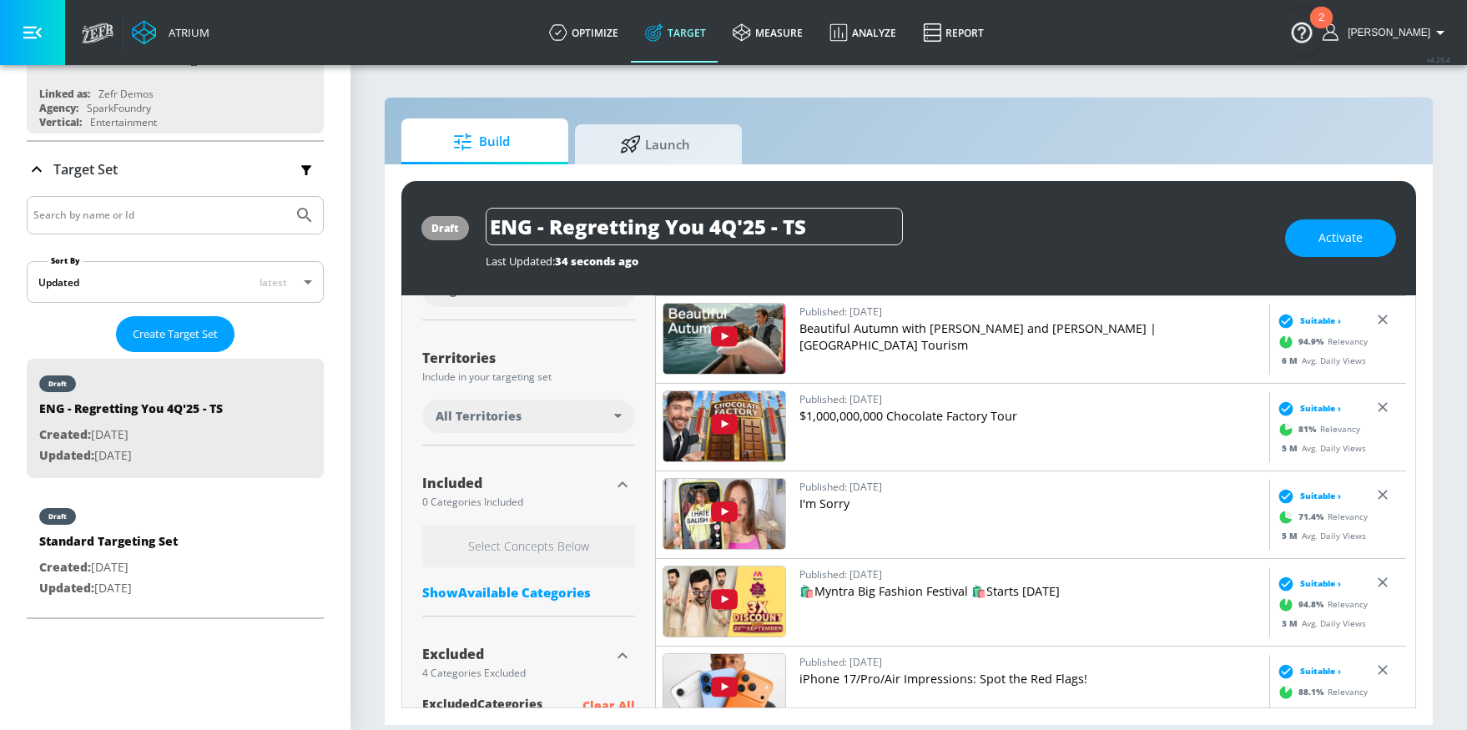
click at [516, 591] on div "Show Available Categories" at bounding box center [528, 592] width 213 height 17
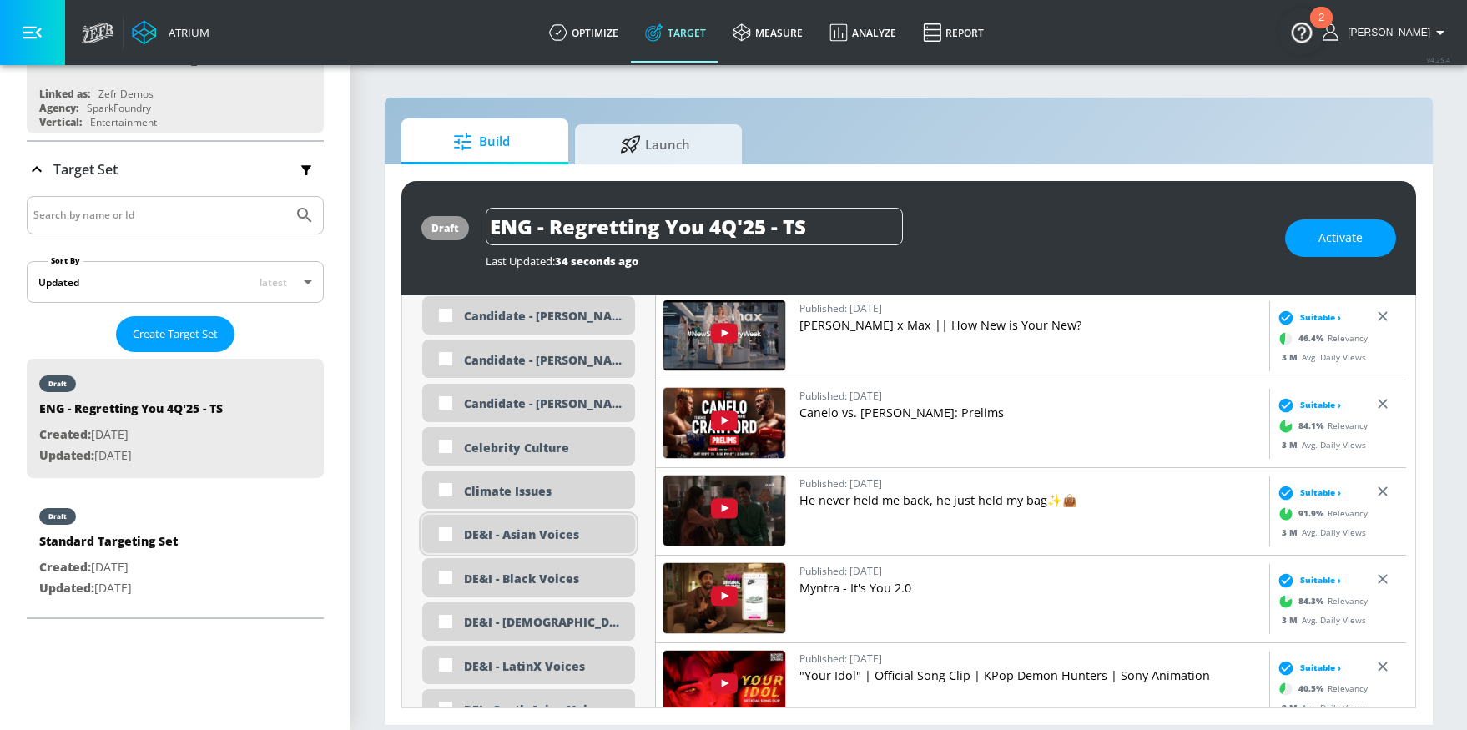
scroll to position [1199, 0]
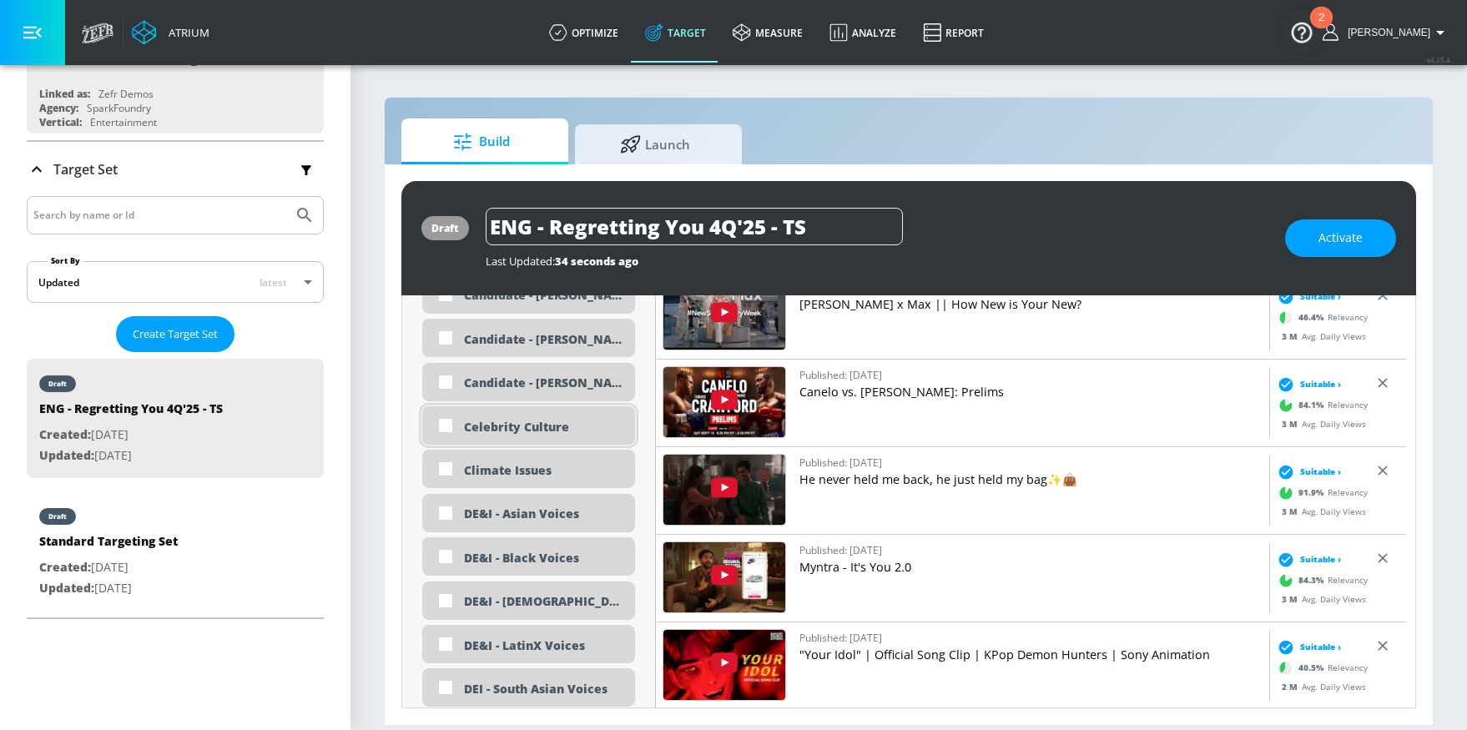
click at [526, 415] on div "Celebrity Culture" at bounding box center [528, 425] width 213 height 38
checkbox input "true"
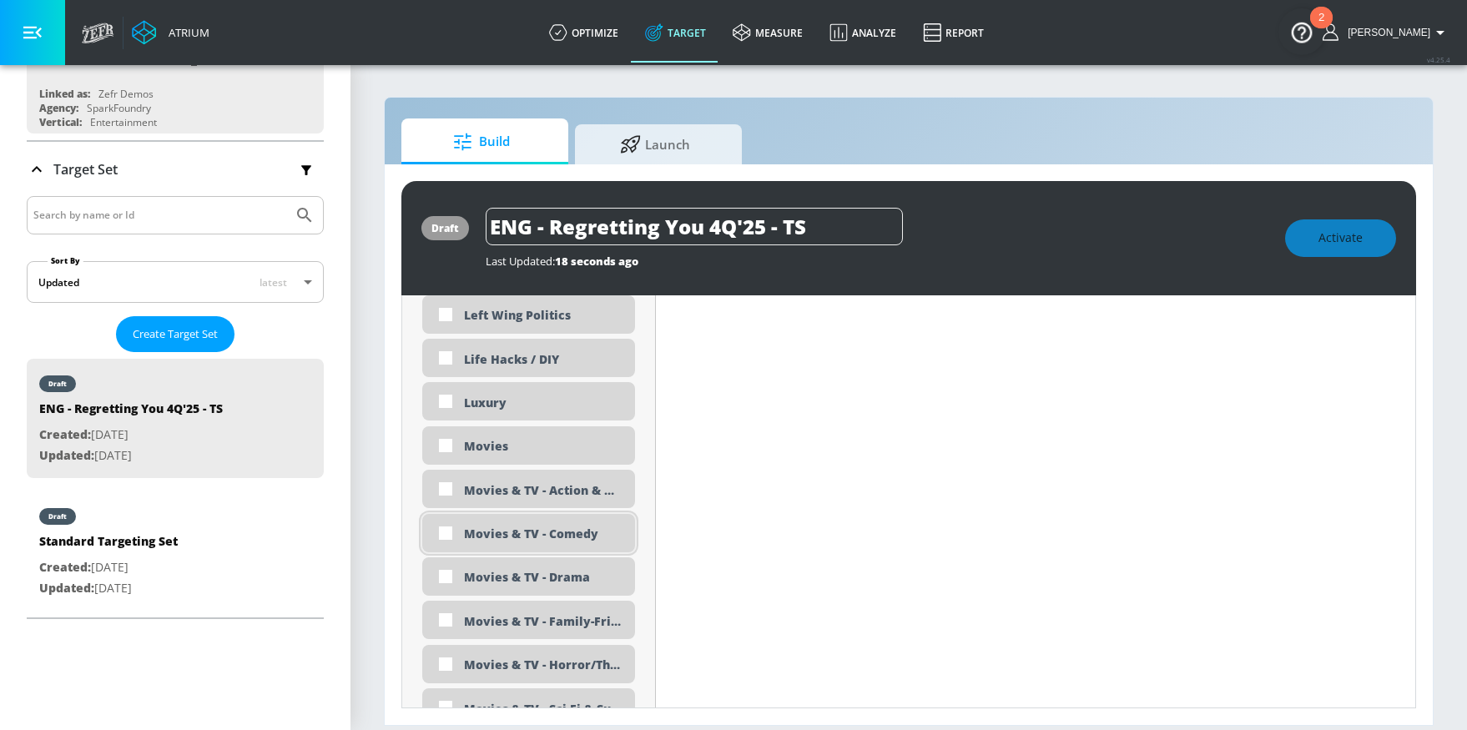
scroll to position [2882, 0]
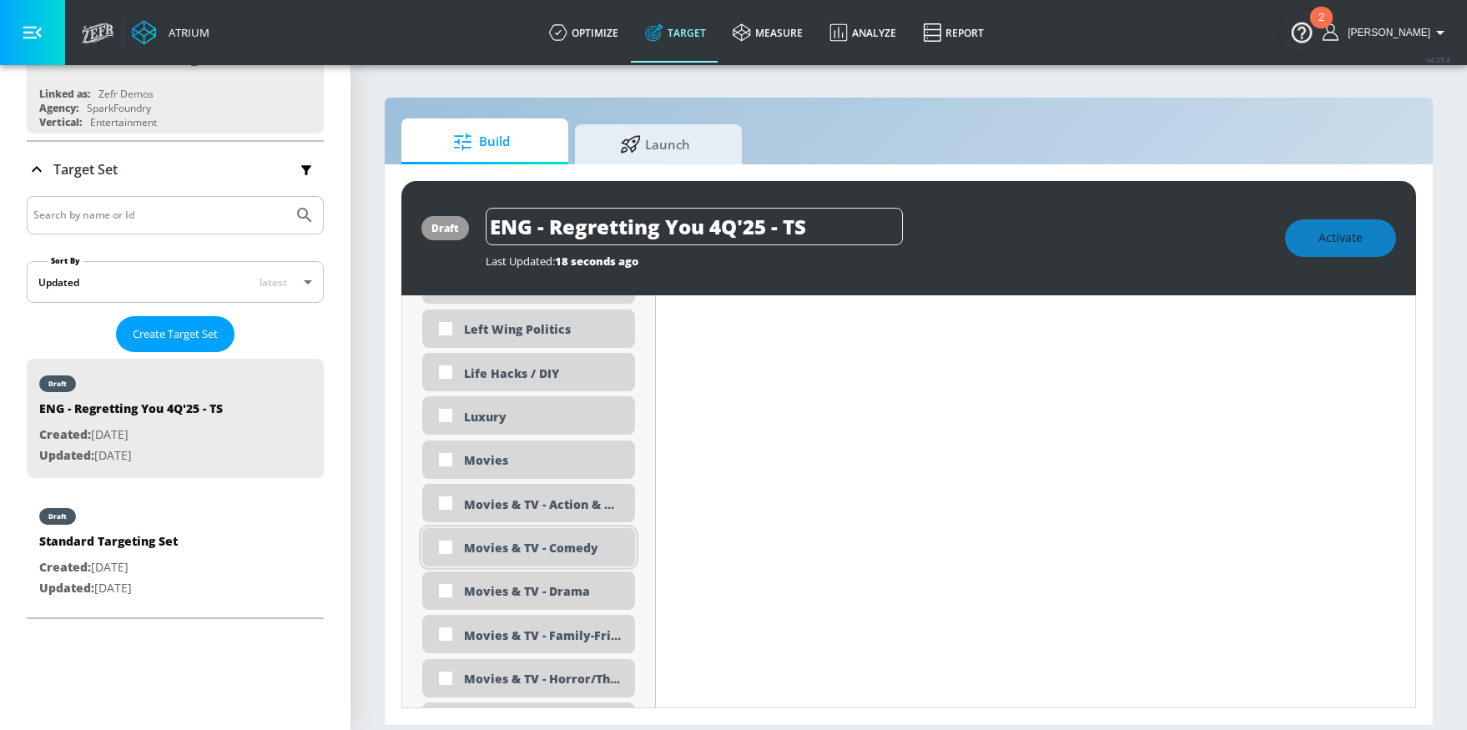
click at [445, 551] on input "checkbox" at bounding box center [445, 547] width 30 height 30
checkbox input "true"
click at [450, 587] on input "checkbox" at bounding box center [445, 591] width 30 height 30
checkbox input "true"
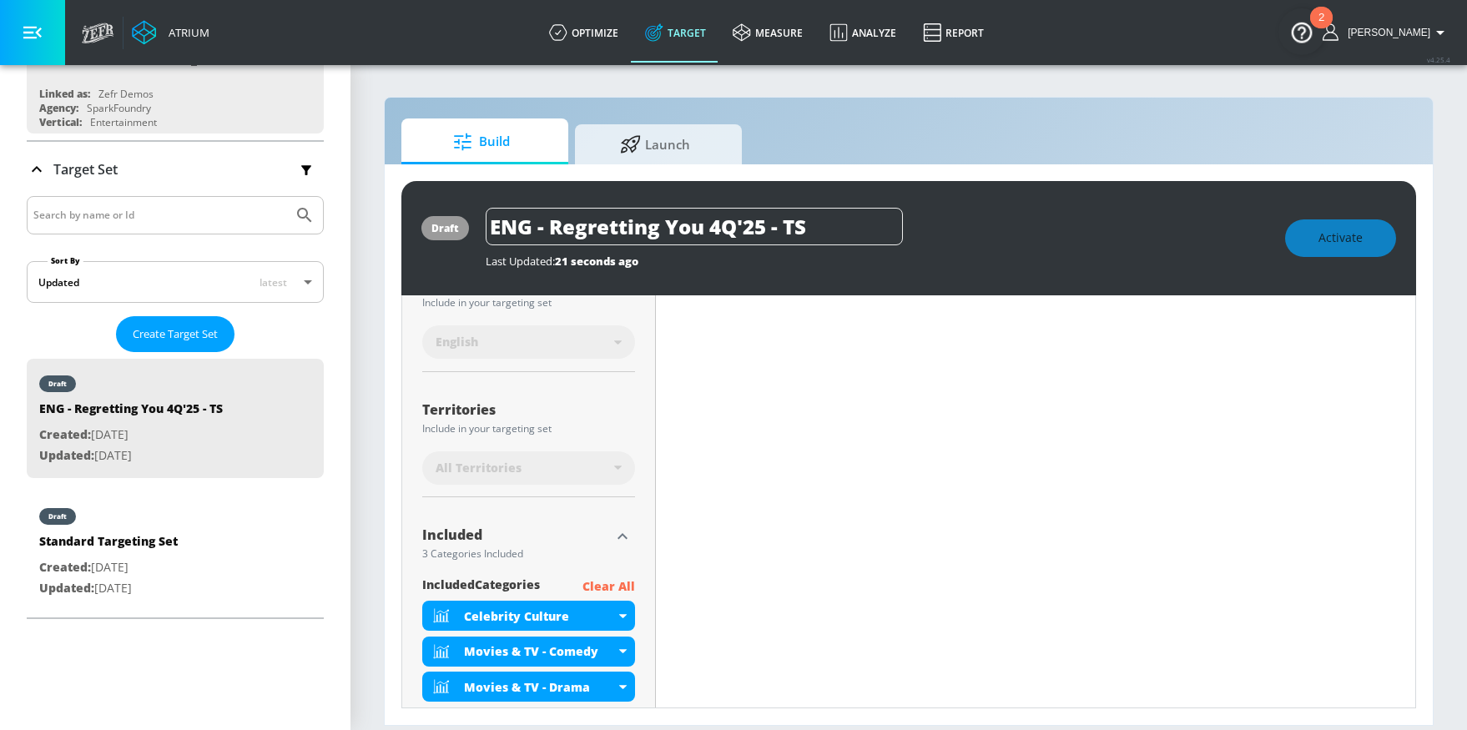
scroll to position [0, 0]
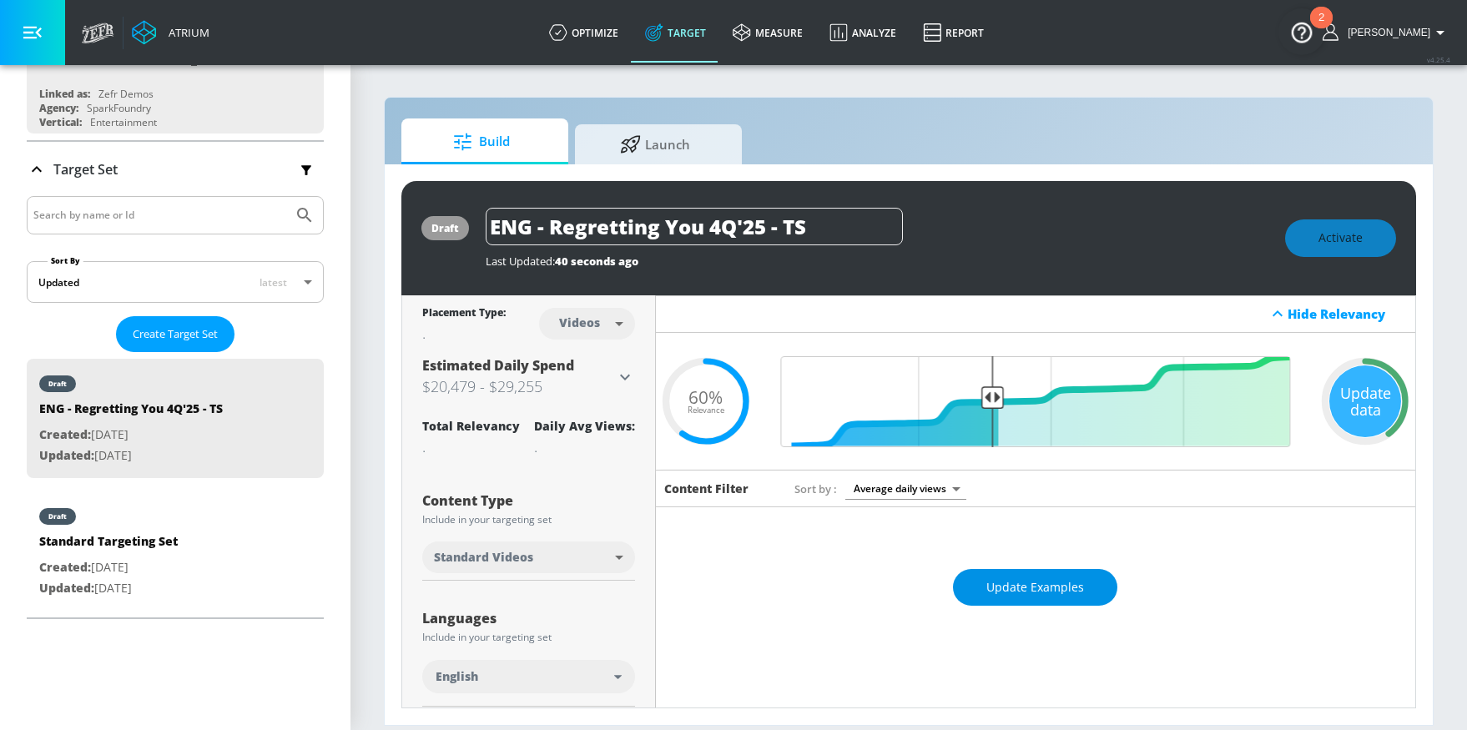
click at [1024, 581] on span "Update Examples" at bounding box center [1035, 587] width 98 height 21
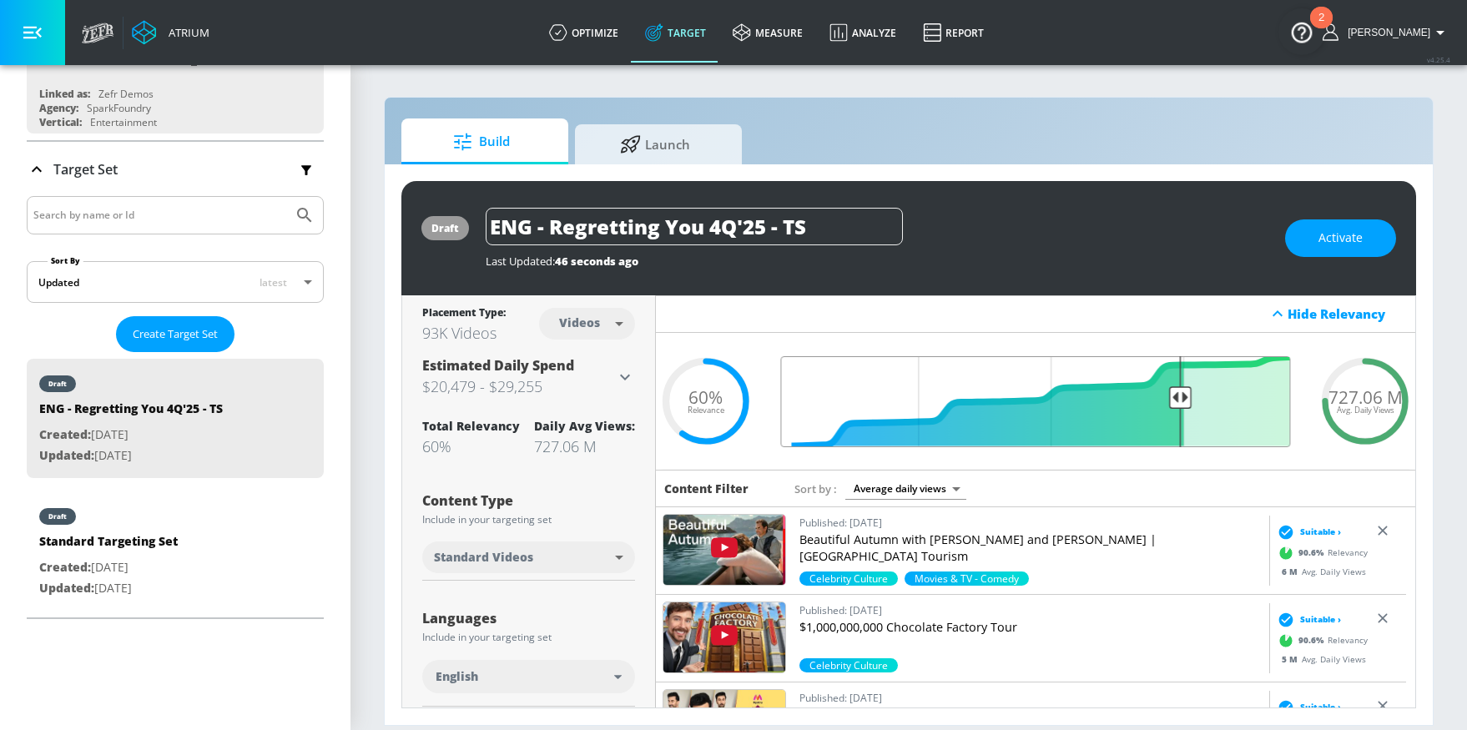
drag, startPoint x: 989, startPoint y: 400, endPoint x: 1169, endPoint y: 413, distance: 179.9
type input "0.25"
click at [1169, 413] on input "Final Threshold" at bounding box center [1036, 401] width 526 height 91
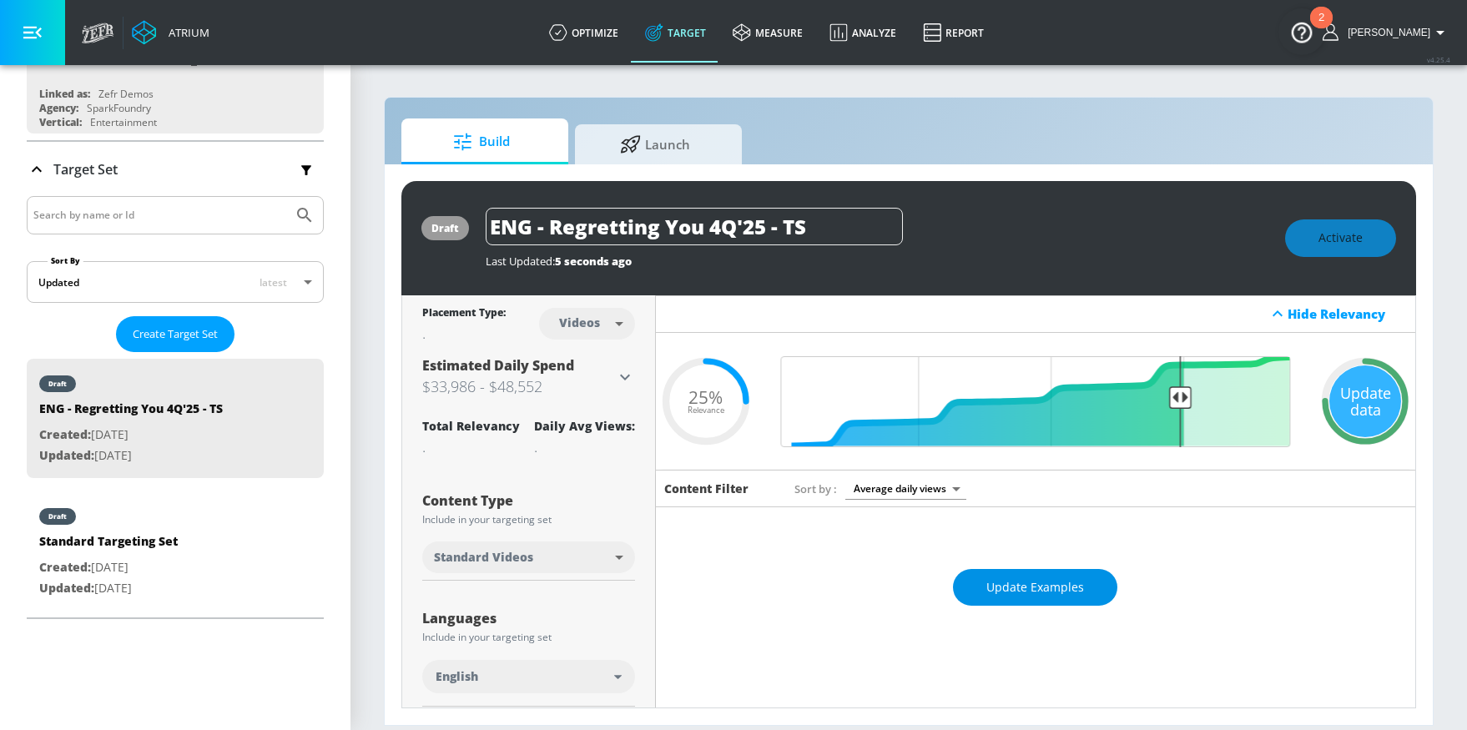
click at [986, 591] on span "Update Examples" at bounding box center [1035, 587] width 98 height 21
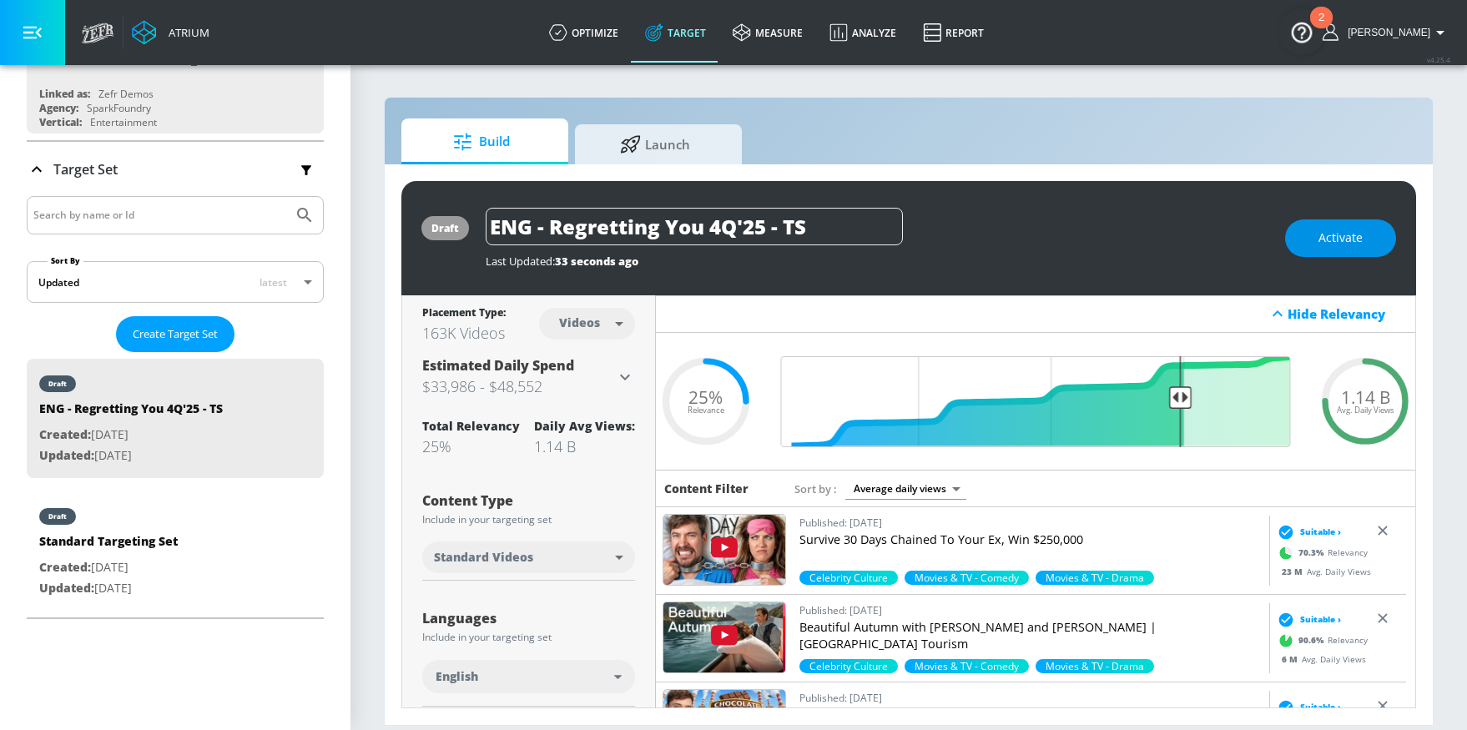
click at [1367, 253] on button "Activate" at bounding box center [1340, 238] width 111 height 38
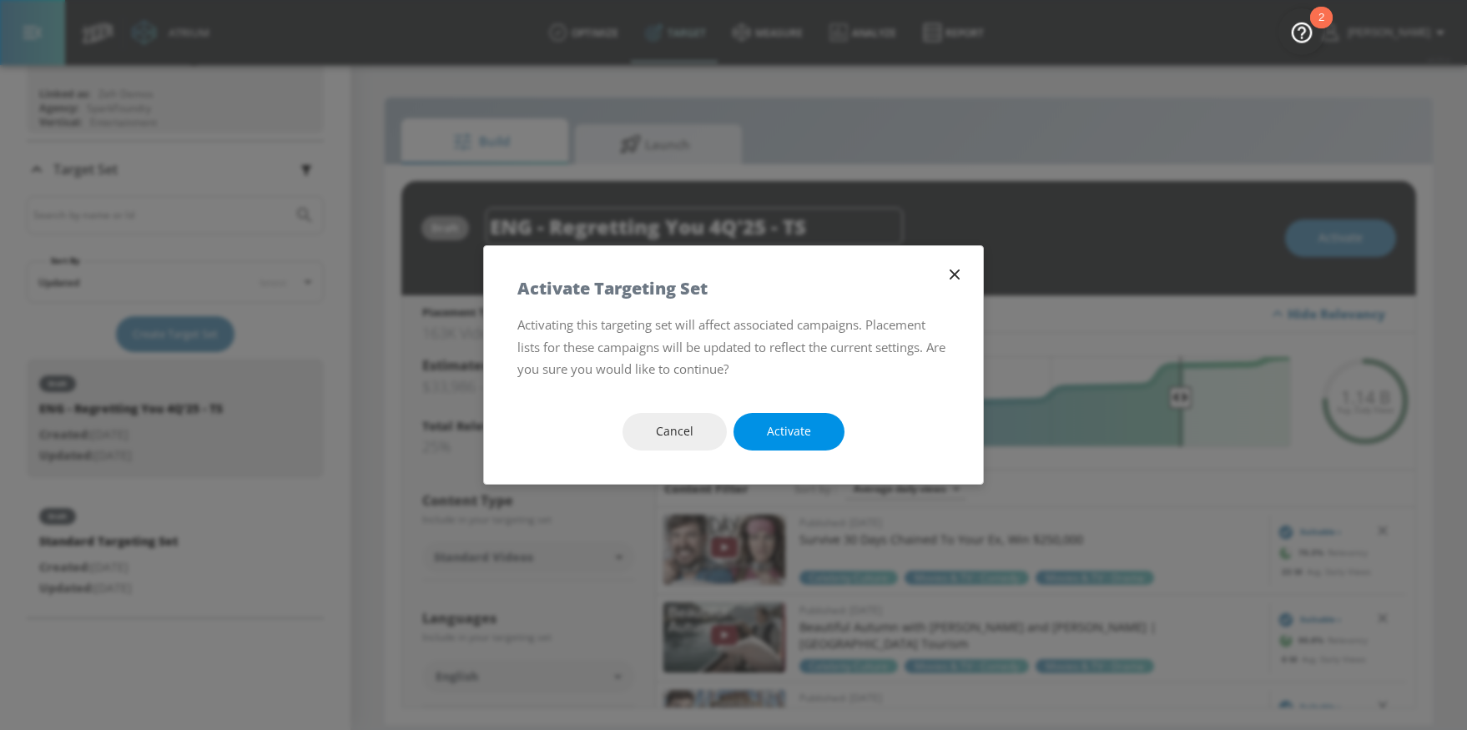
click at [816, 428] on button "Activate" at bounding box center [788, 432] width 111 height 38
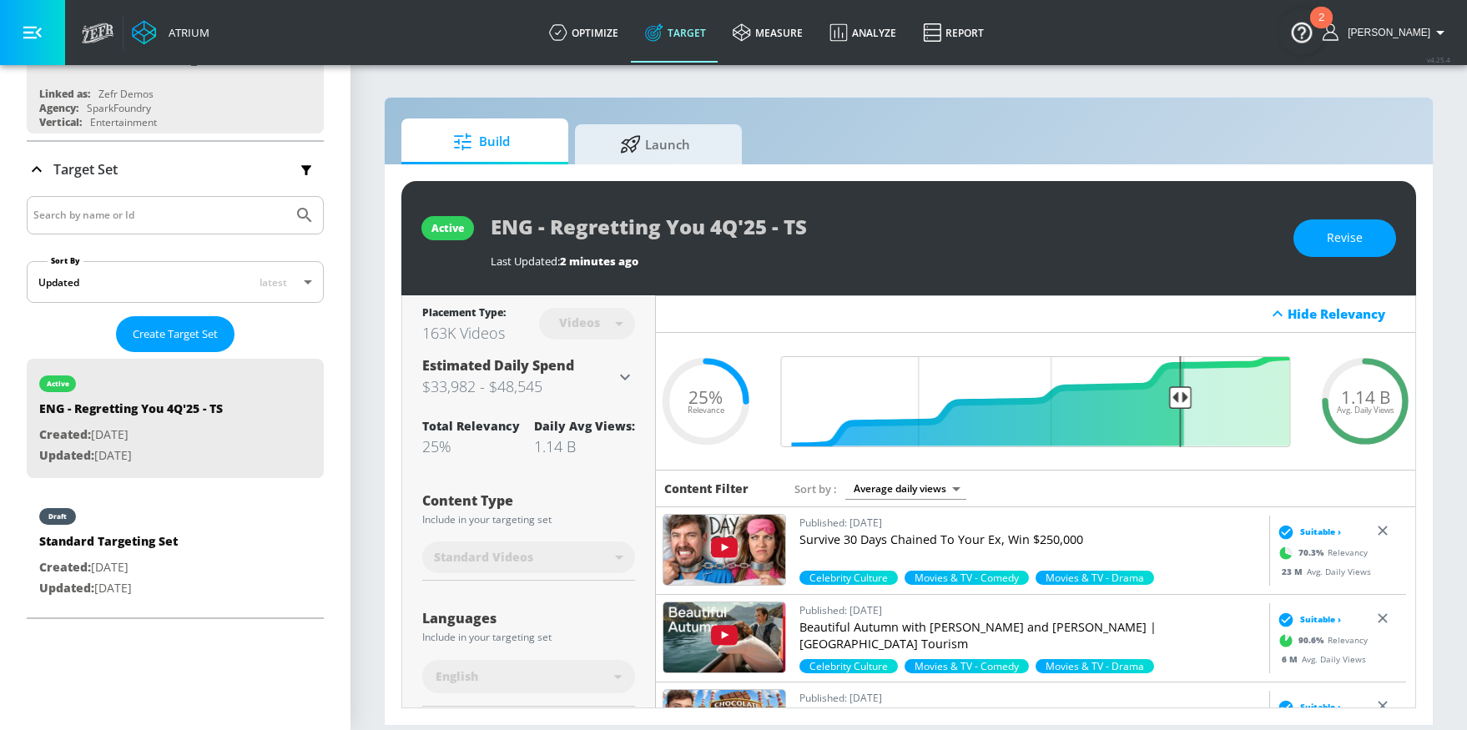
click at [485, 227] on div "active ENG - Regretting You 4Q'25 - TS Last Updated: 2 minutes ago Revise" at bounding box center [908, 238] width 1014 height 114
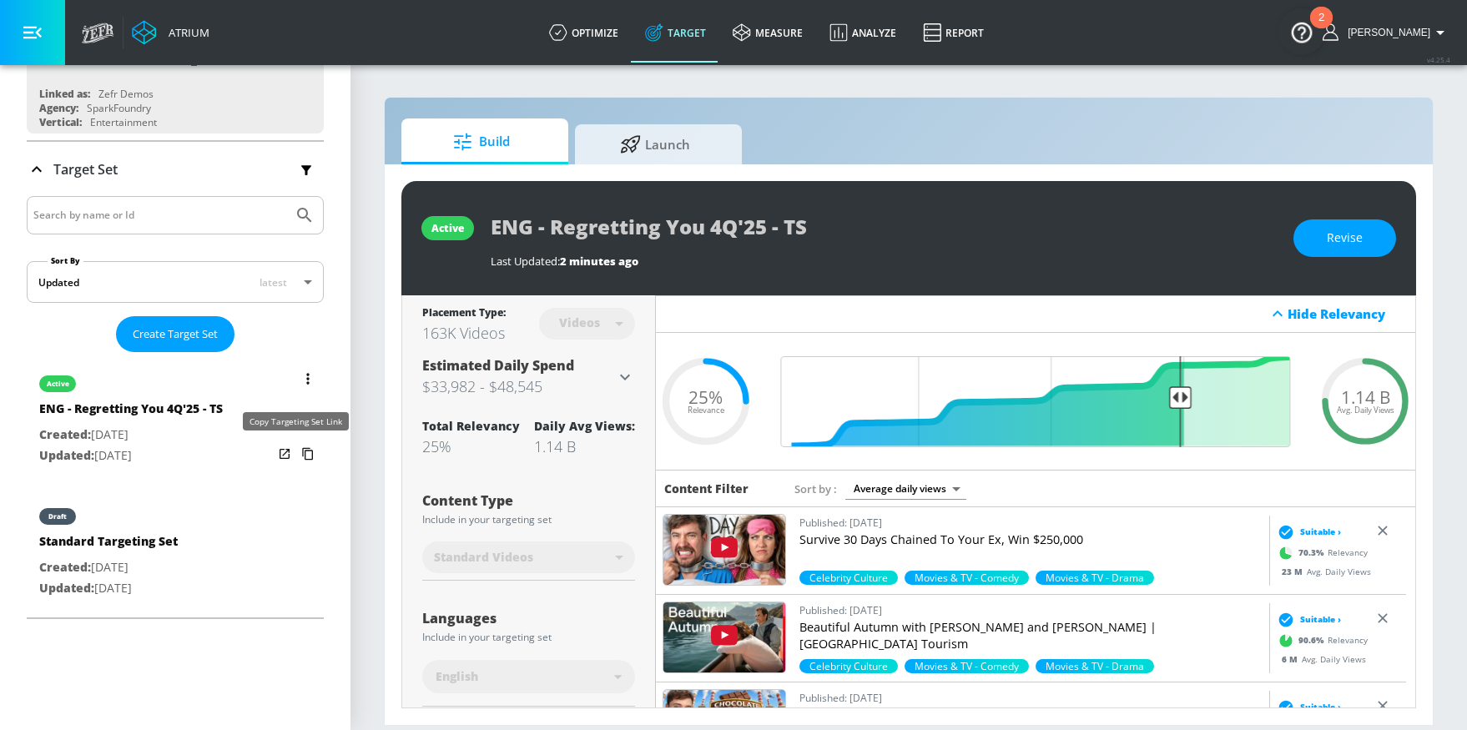
click at [294, 448] on icon "list of Target Set" at bounding box center [307, 453] width 27 height 27
